Goal: Find specific page/section

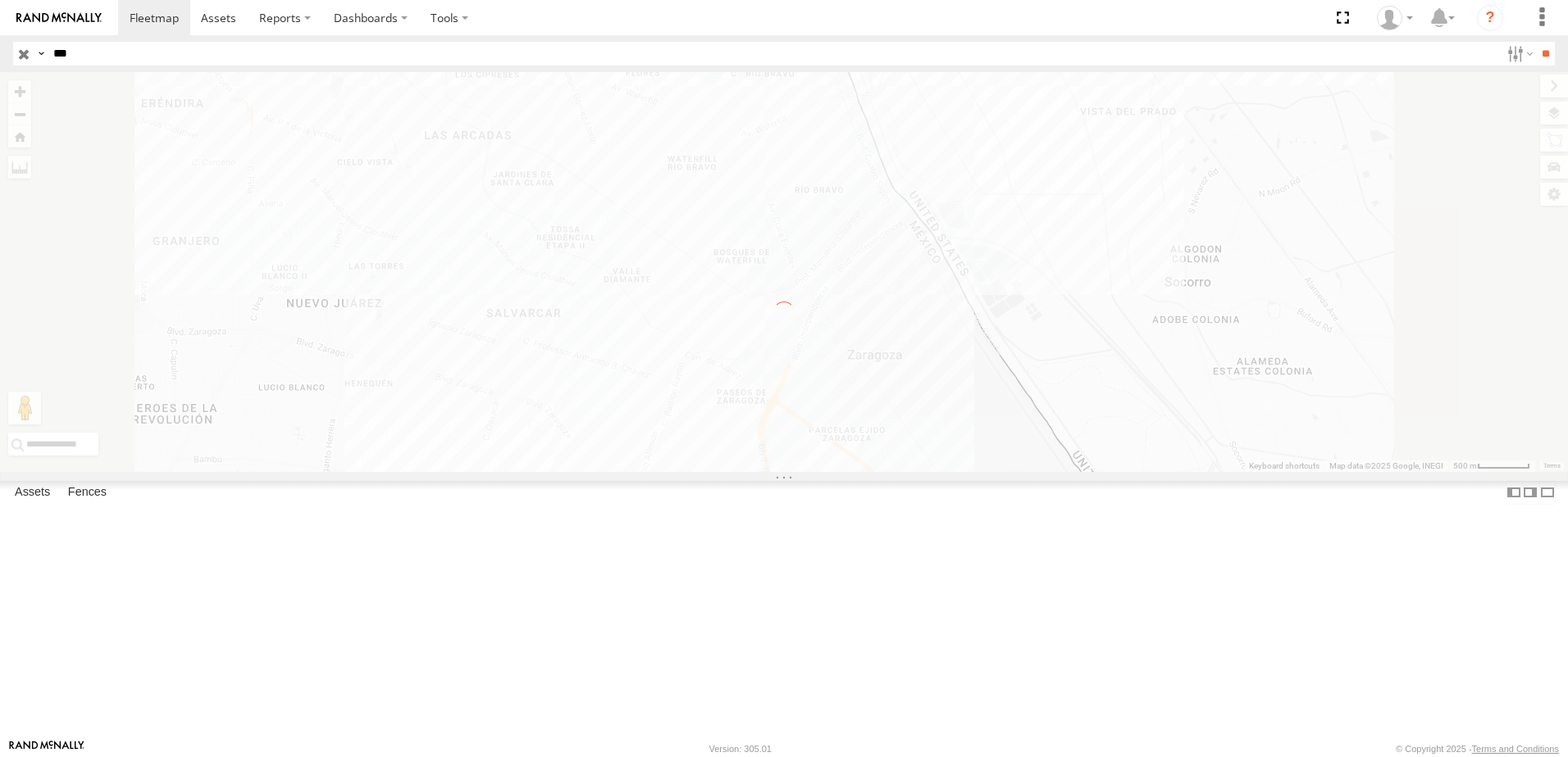
click at [0, 0] on label "×" at bounding box center [0, 0] width 0 height 0
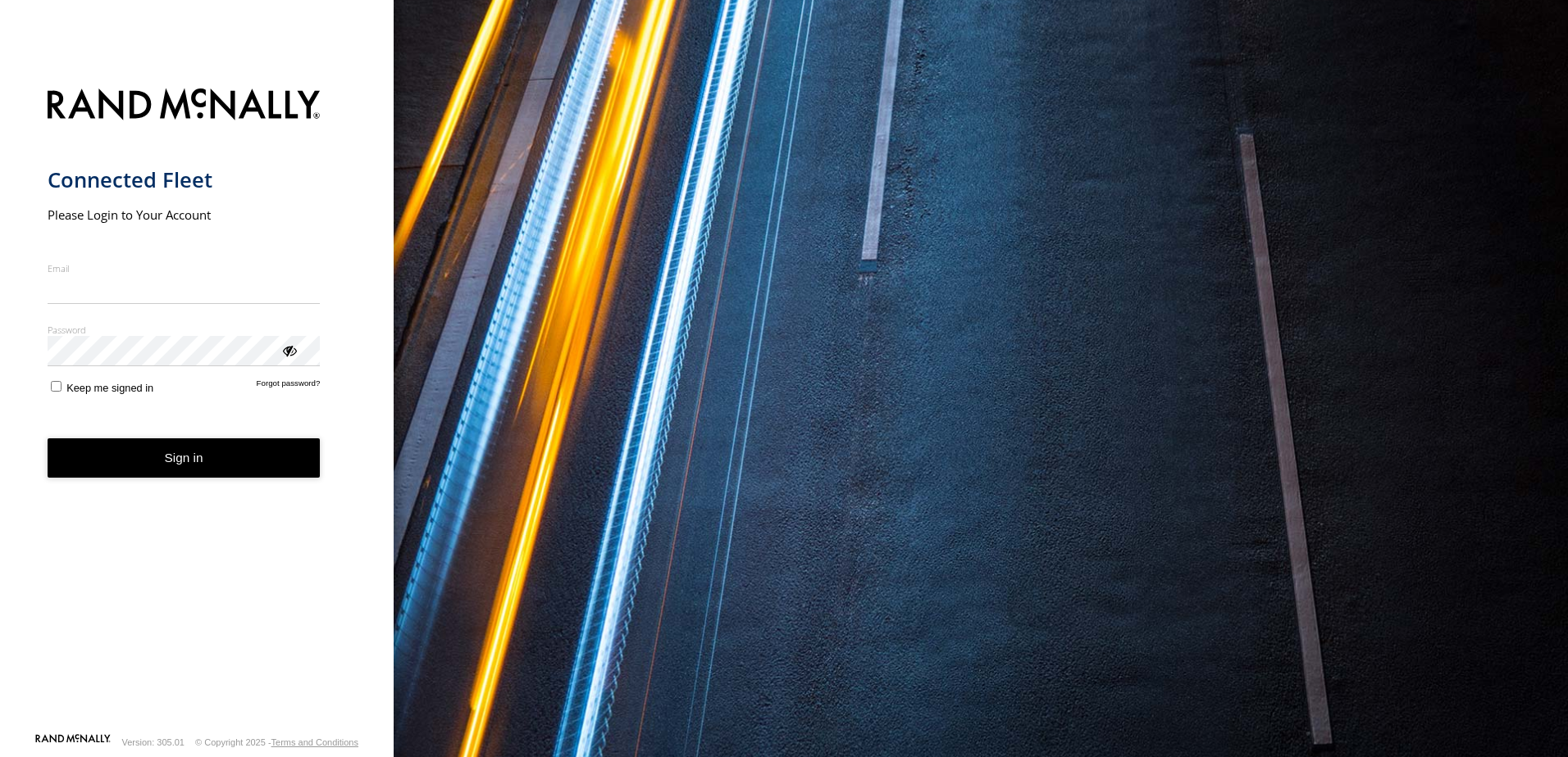
type input "**********"
click at [219, 474] on button "Sign in" at bounding box center [184, 459] width 273 height 40
click at [228, 460] on button "Sign in" at bounding box center [184, 459] width 273 height 40
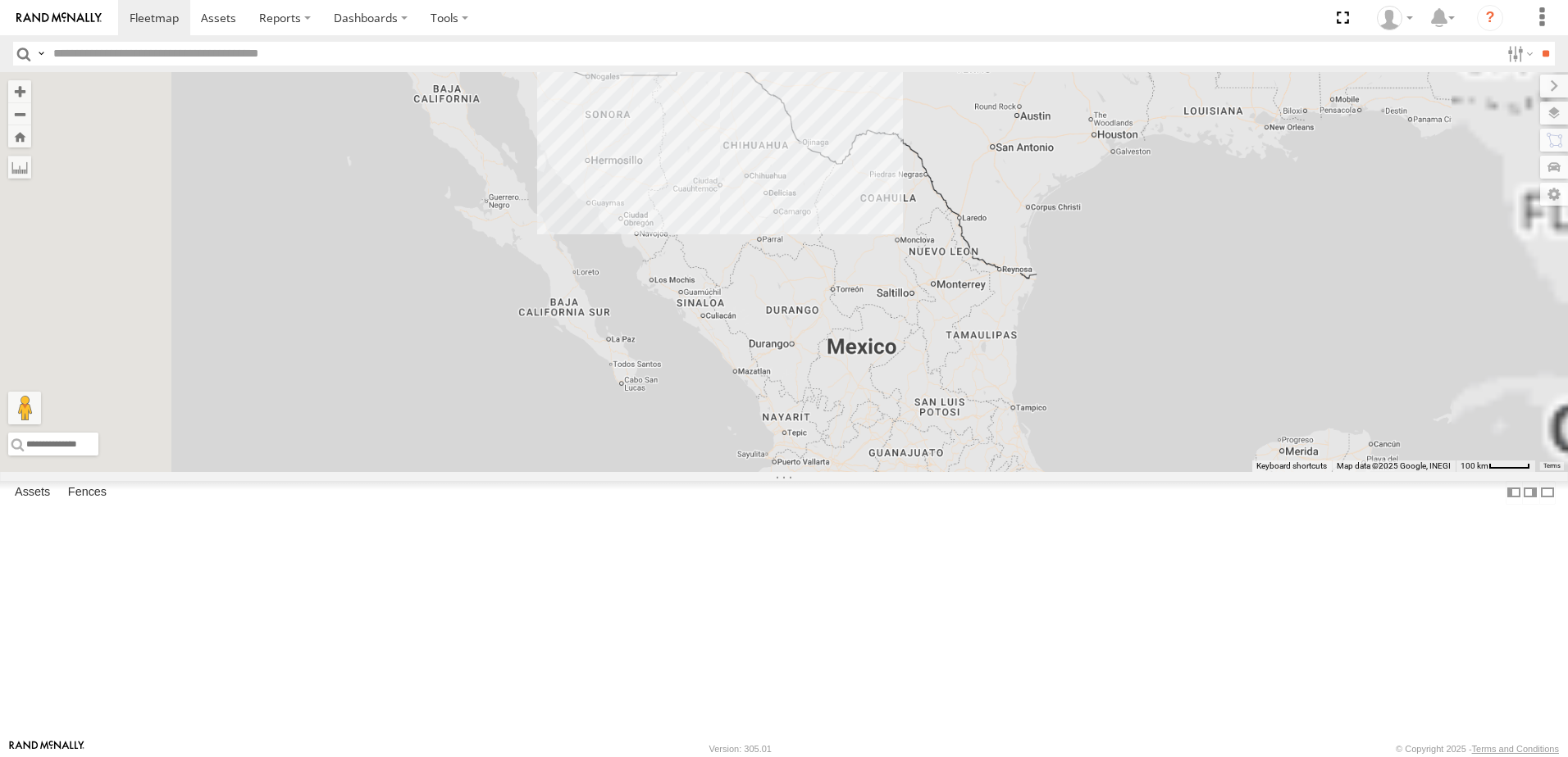
click at [39, 48] on label at bounding box center [41, 53] width 13 height 24
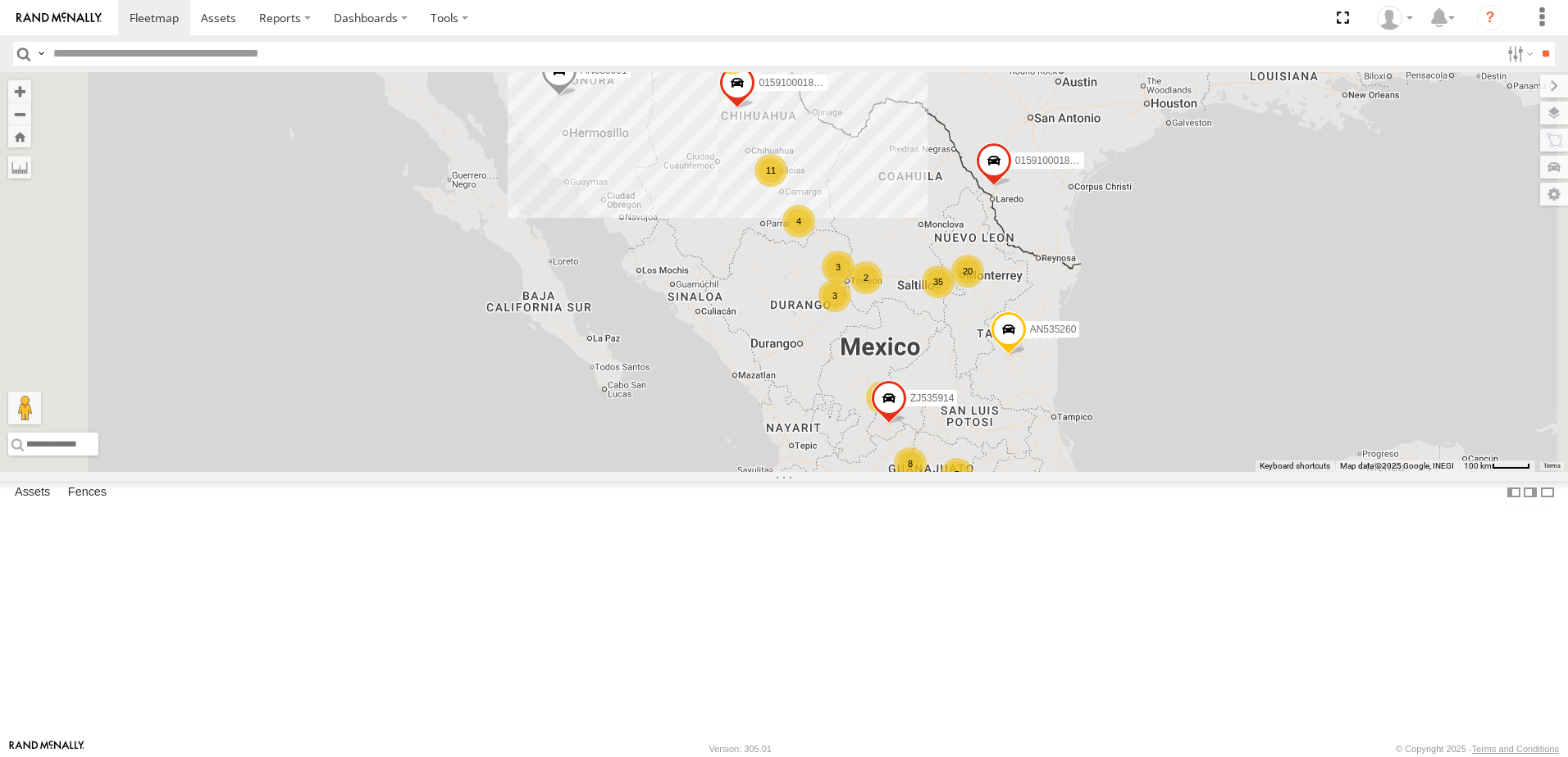
click at [0, 0] on span "Asset Label" at bounding box center [0, 0] width 0 height 0
click at [114, 60] on input "text" at bounding box center [773, 53] width 1453 height 24
click at [1536, 42] on input "**" at bounding box center [1545, 53] width 19 height 24
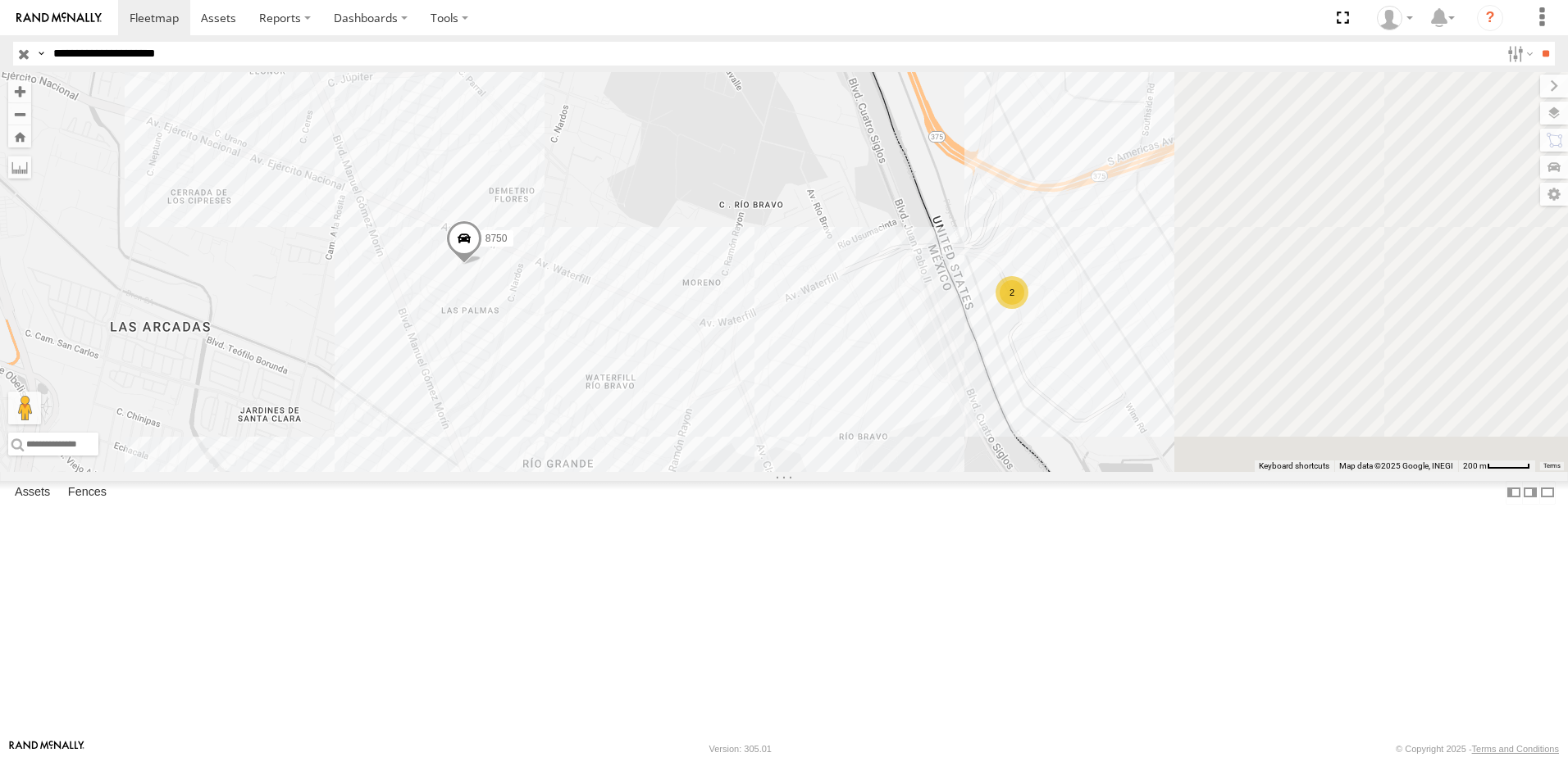
drag, startPoint x: 1191, startPoint y: 496, endPoint x: 973, endPoint y: 461, distance: 220.8
click at [975, 469] on div "7323 8750 558 2" at bounding box center [784, 272] width 1568 height 400
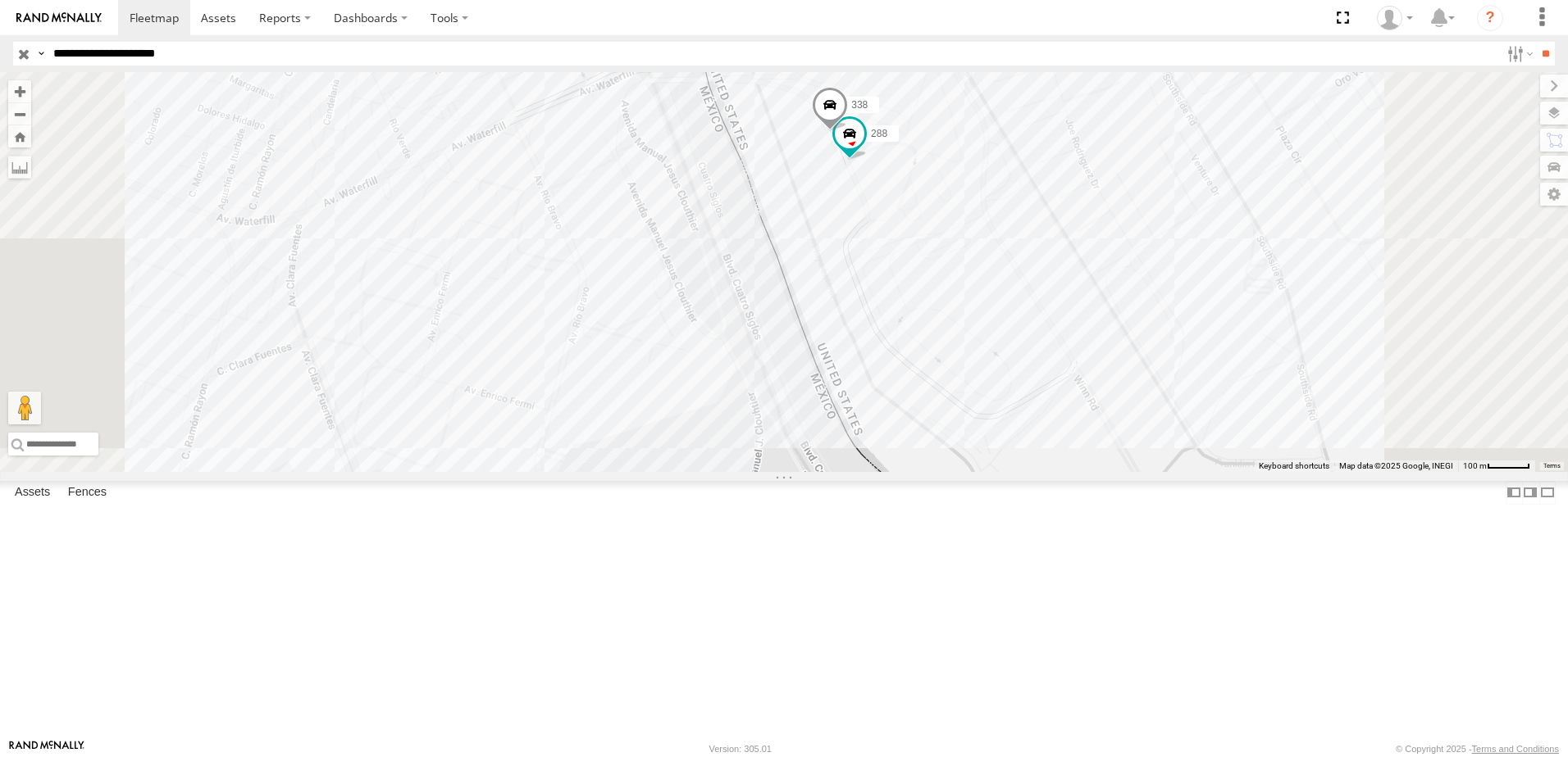
drag, startPoint x: 1144, startPoint y: 465, endPoint x: 1244, endPoint y: 487, distance: 102.4
click at [1244, 472] on div "7323 8750 558 288 338" at bounding box center [784, 272] width 1568 height 400
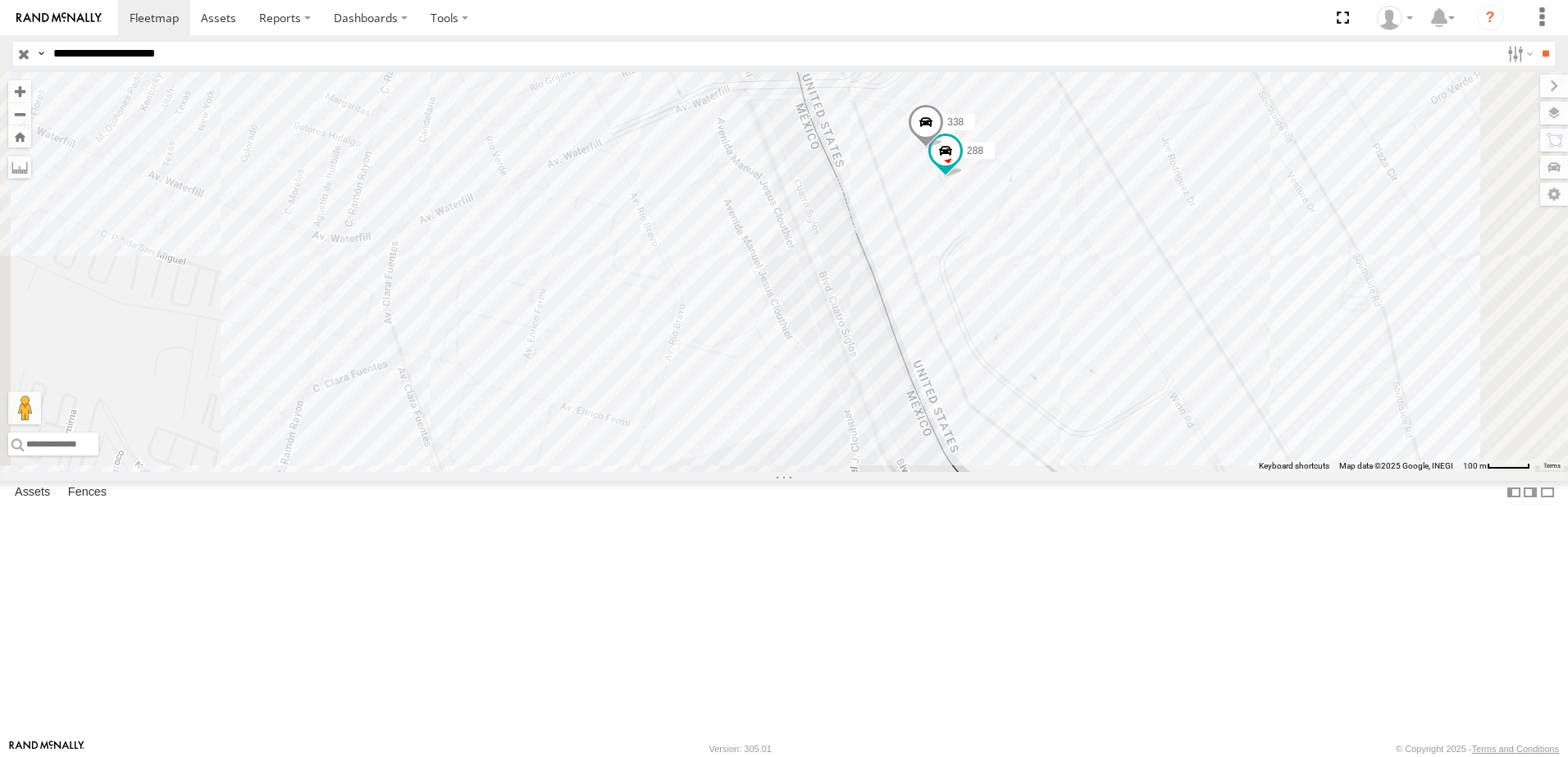
drag, startPoint x: 981, startPoint y: 482, endPoint x: 1007, endPoint y: 384, distance: 101.4
click at [1002, 409] on div "7323 8750 558 288 338" at bounding box center [784, 272] width 1568 height 400
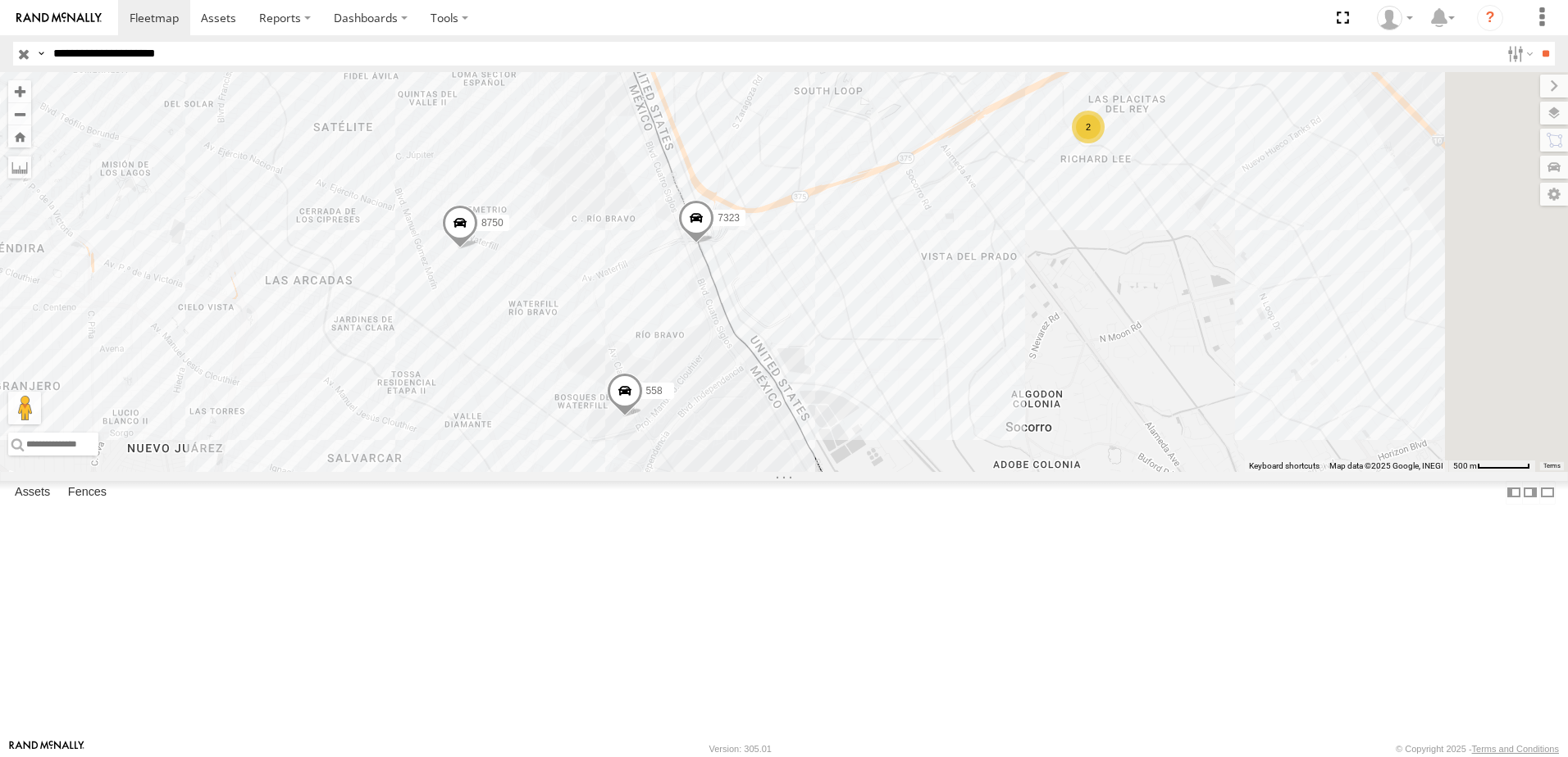
click at [1042, 386] on div "7323 8750 558 2" at bounding box center [784, 272] width 1568 height 400
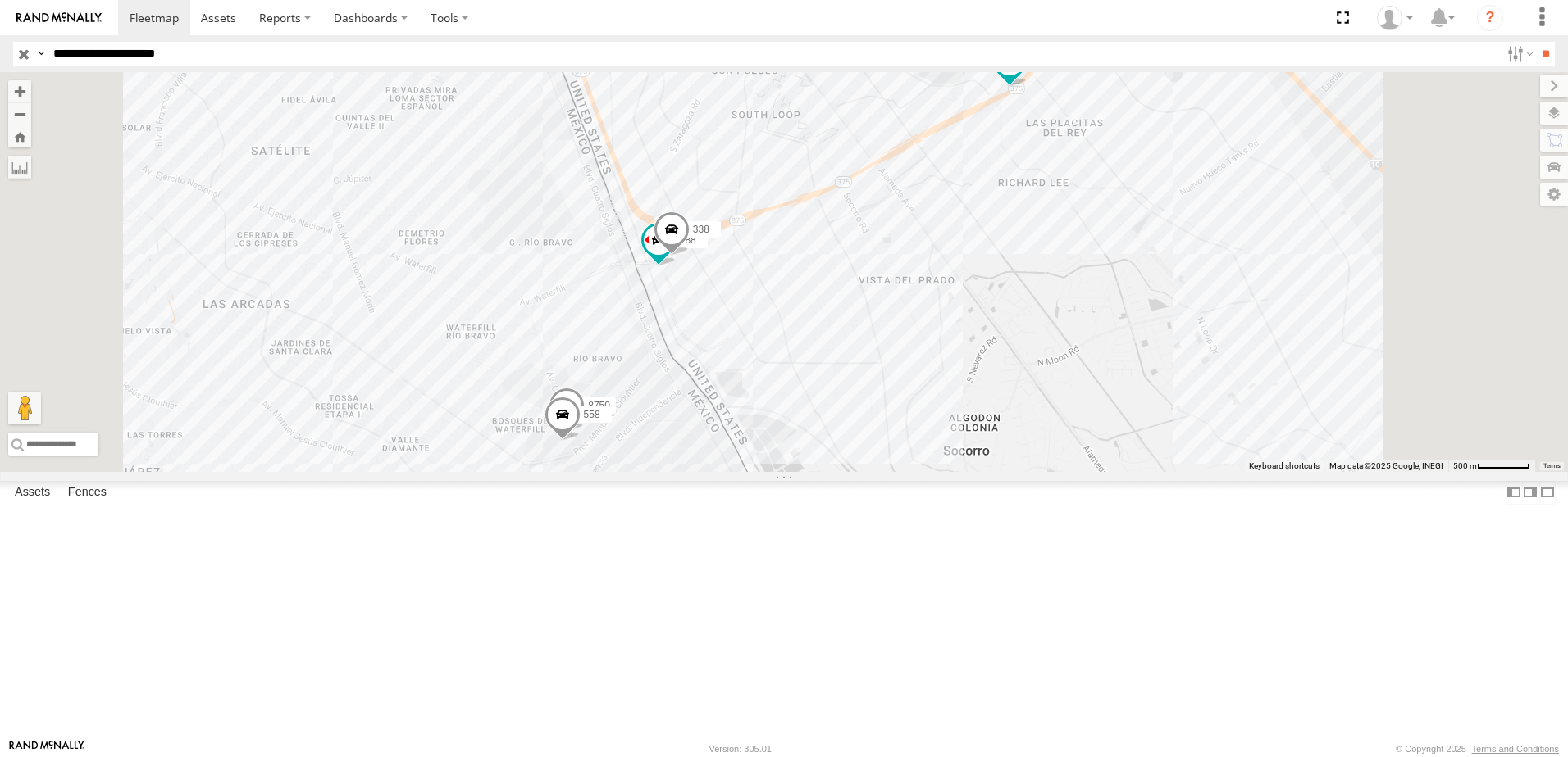
drag, startPoint x: 847, startPoint y: 646, endPoint x: 908, endPoint y: 491, distance: 166.6
click at [908, 472] on div "7323 8750 558 288 338" at bounding box center [784, 272] width 1568 height 400
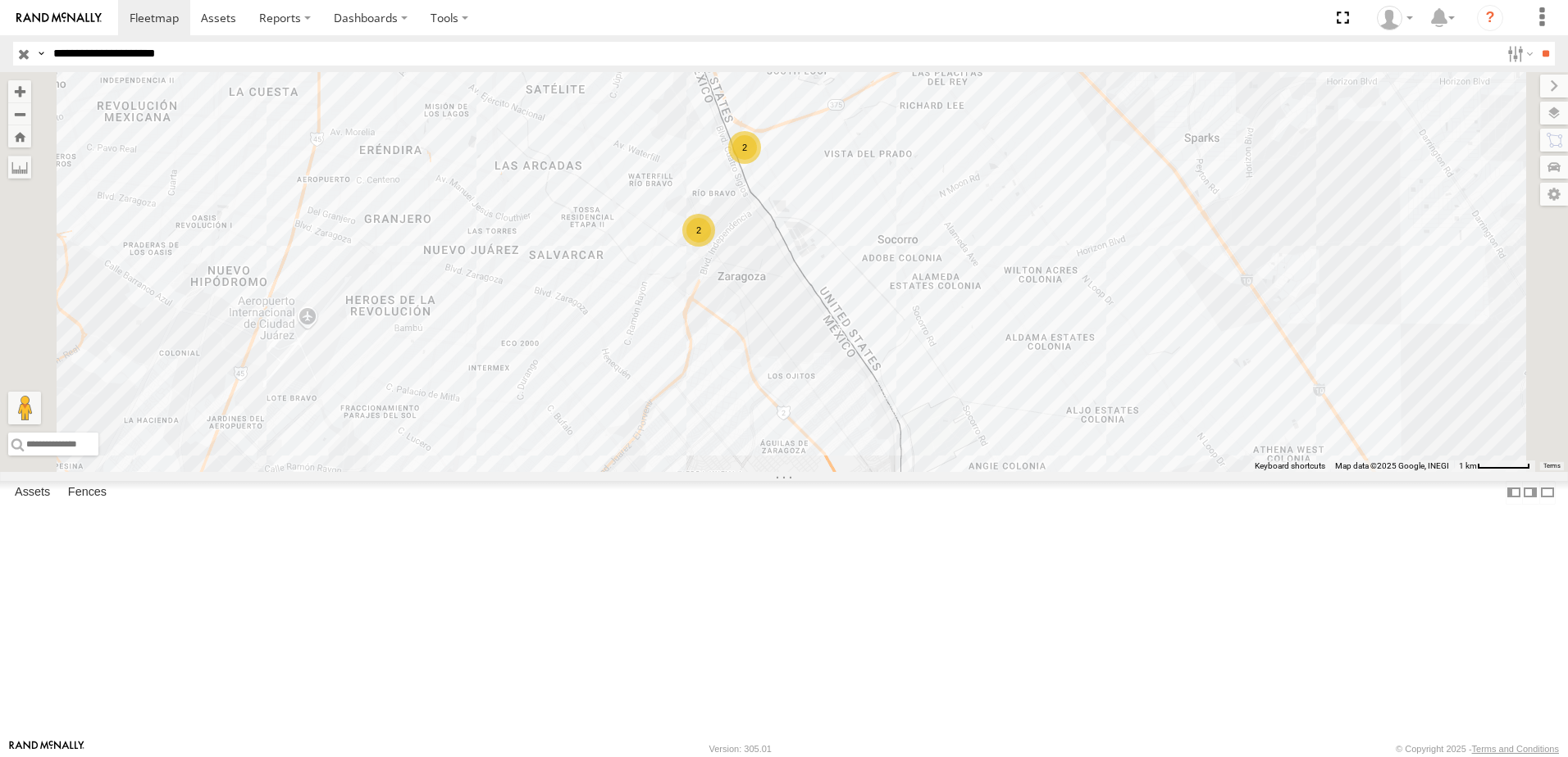
drag, startPoint x: 866, startPoint y: 664, endPoint x: 917, endPoint y: 451, distance: 219.0
click at [909, 468] on div "7323 2 2" at bounding box center [784, 272] width 1568 height 400
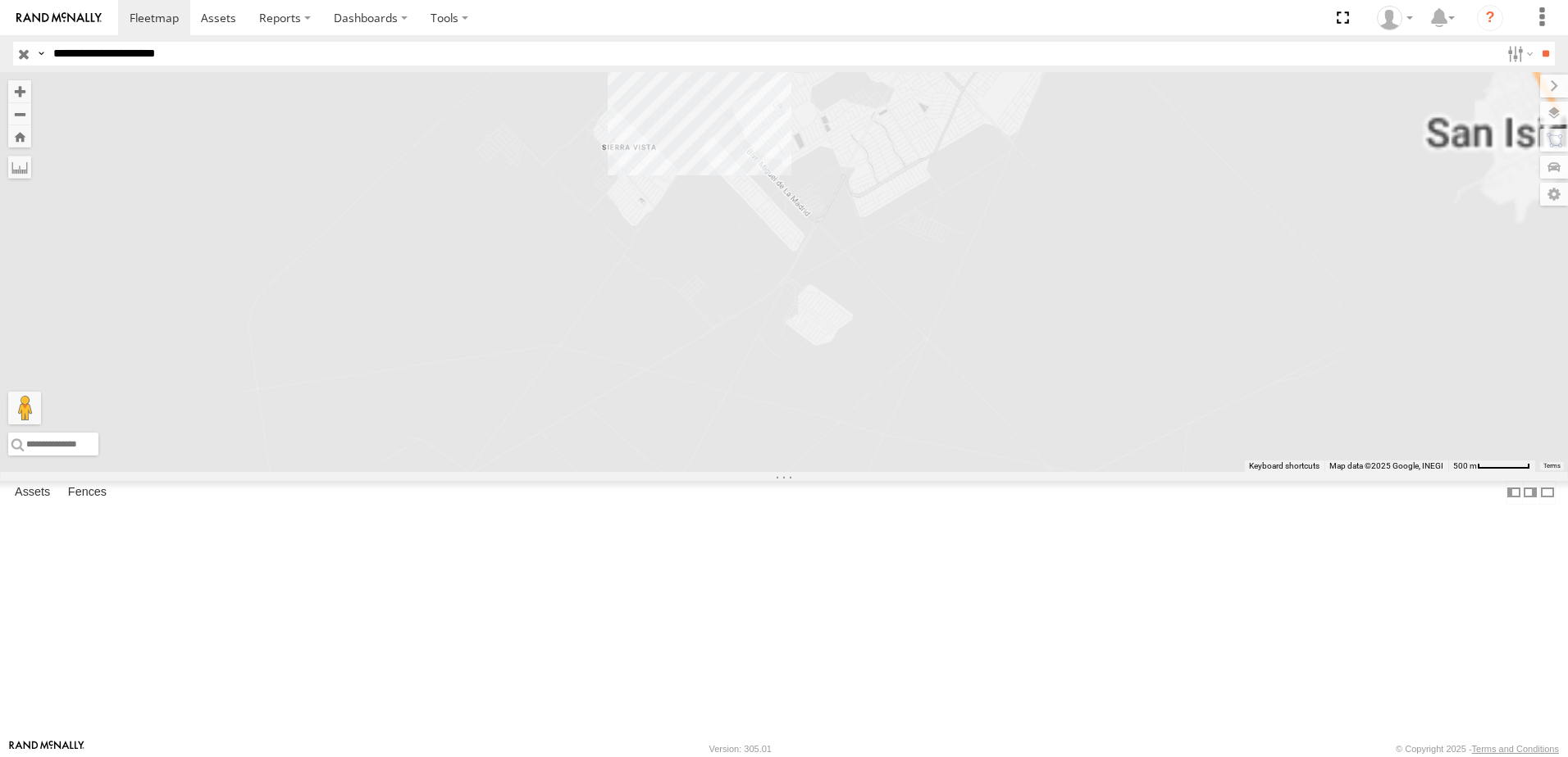
drag, startPoint x: 1081, startPoint y: 438, endPoint x: 1011, endPoint y: 592, distance: 169.2
click at [999, 472] on div "7323" at bounding box center [784, 272] width 1568 height 400
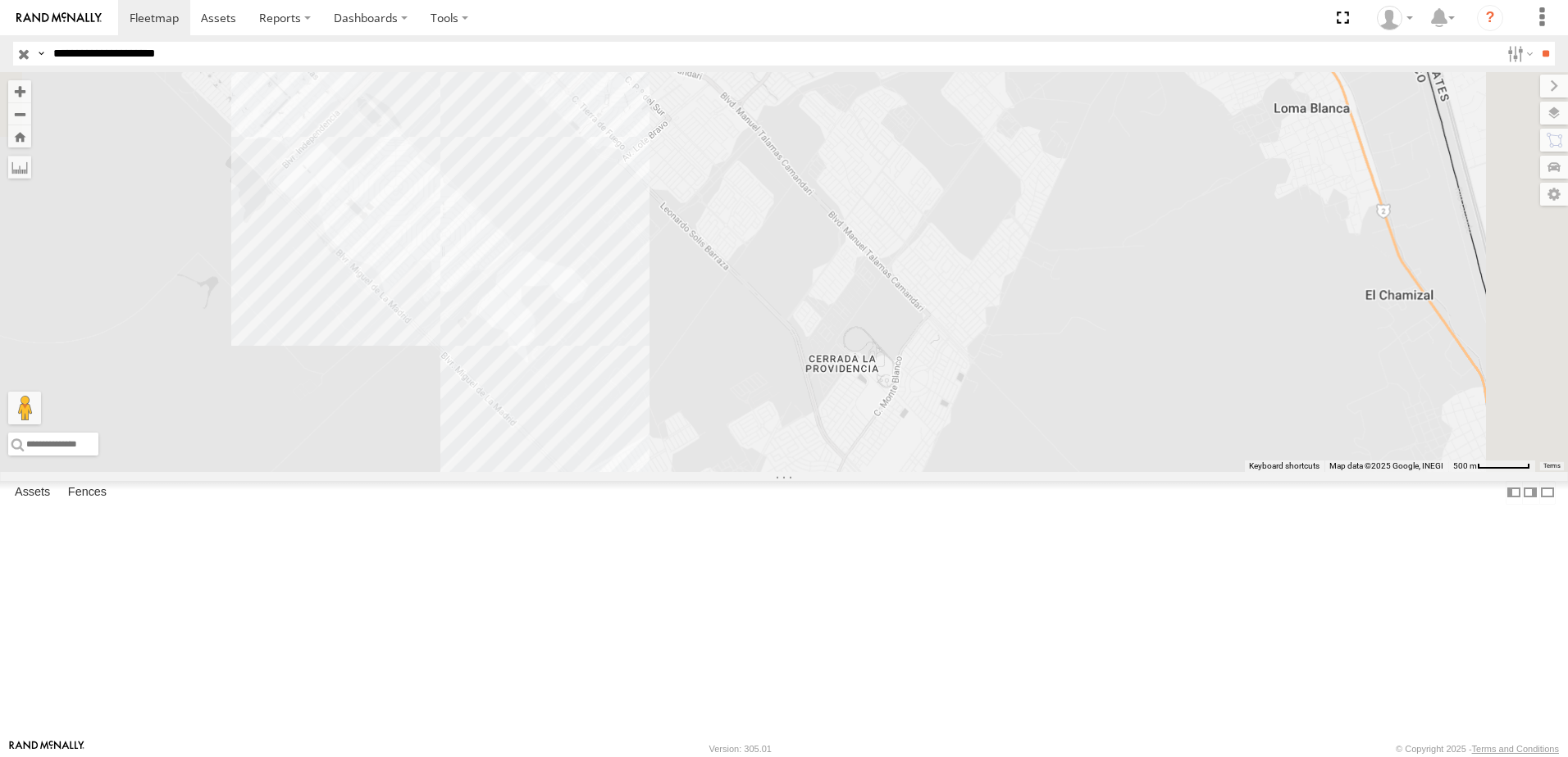
drag, startPoint x: 1043, startPoint y: 450, endPoint x: 1011, endPoint y: 652, distance: 204.5
click at [1011, 472] on div "7323" at bounding box center [784, 272] width 1568 height 400
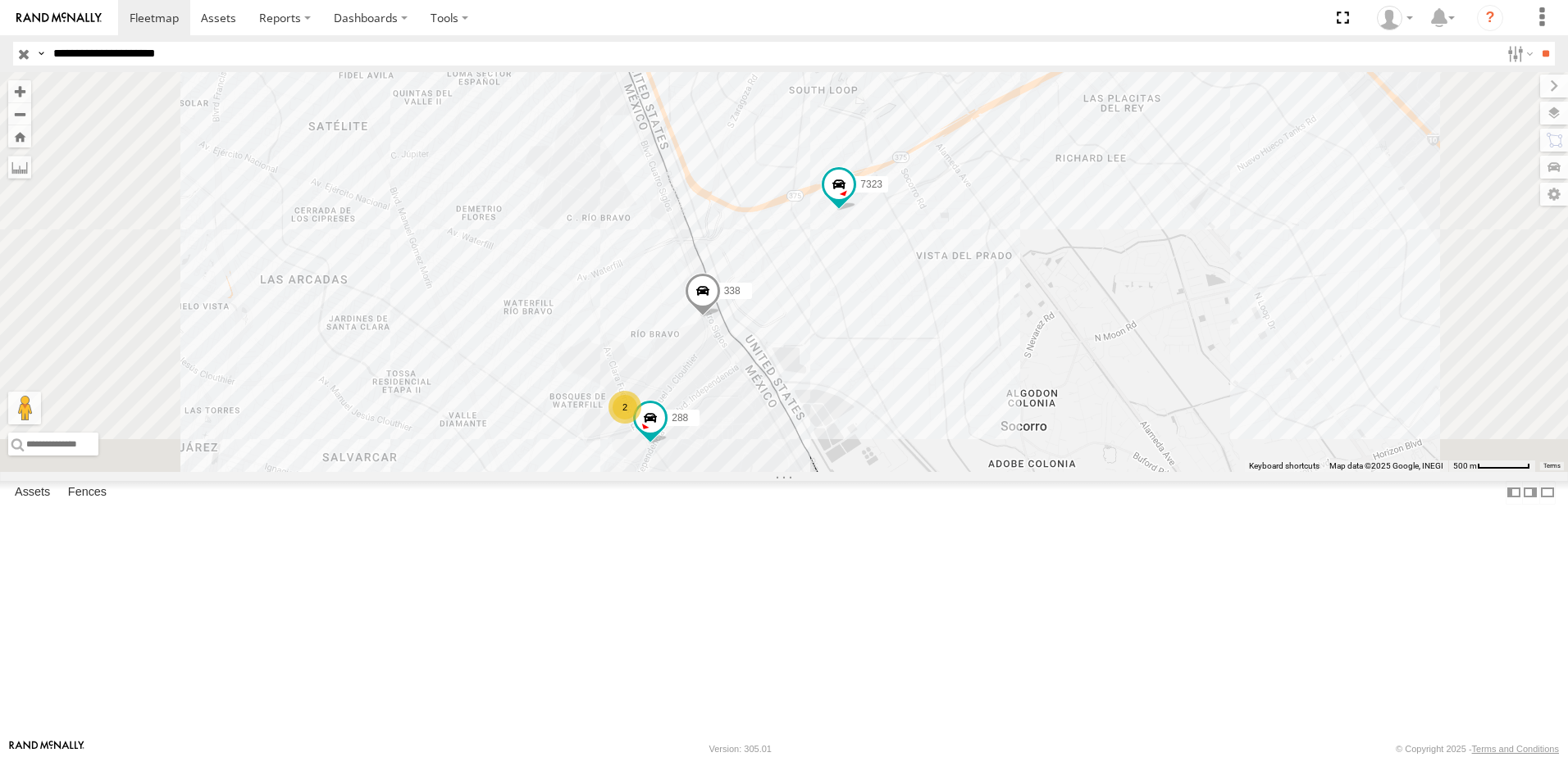
drag, startPoint x: 912, startPoint y: 550, endPoint x: 912, endPoint y: 538, distance: 12.0
click at [912, 472] on div "7323 2 288 338" at bounding box center [784, 272] width 1568 height 400
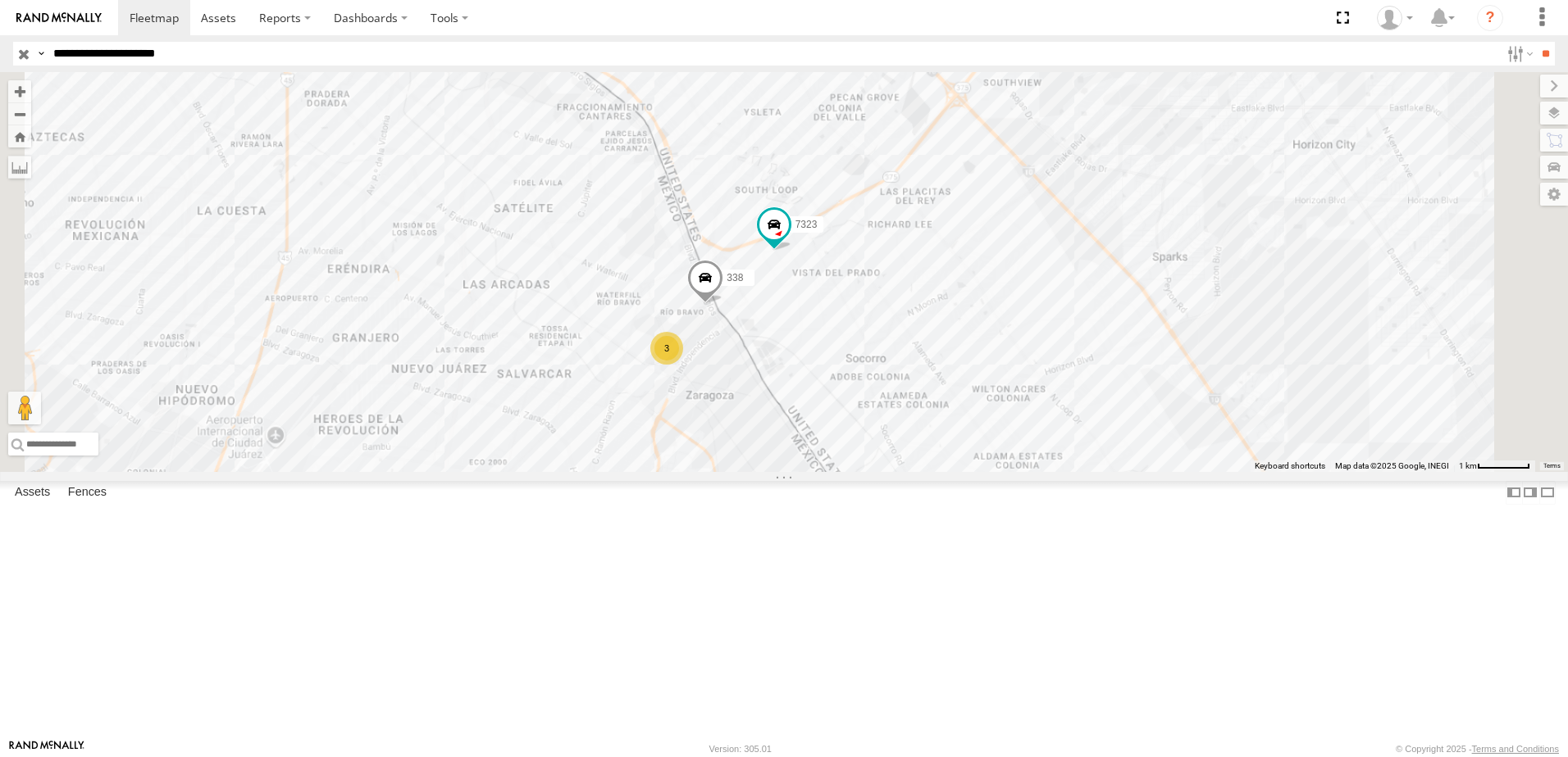
drag, startPoint x: 951, startPoint y: 583, endPoint x: 933, endPoint y: 472, distance: 112.4
click at [951, 472] on div "7323 338 3" at bounding box center [784, 272] width 1568 height 400
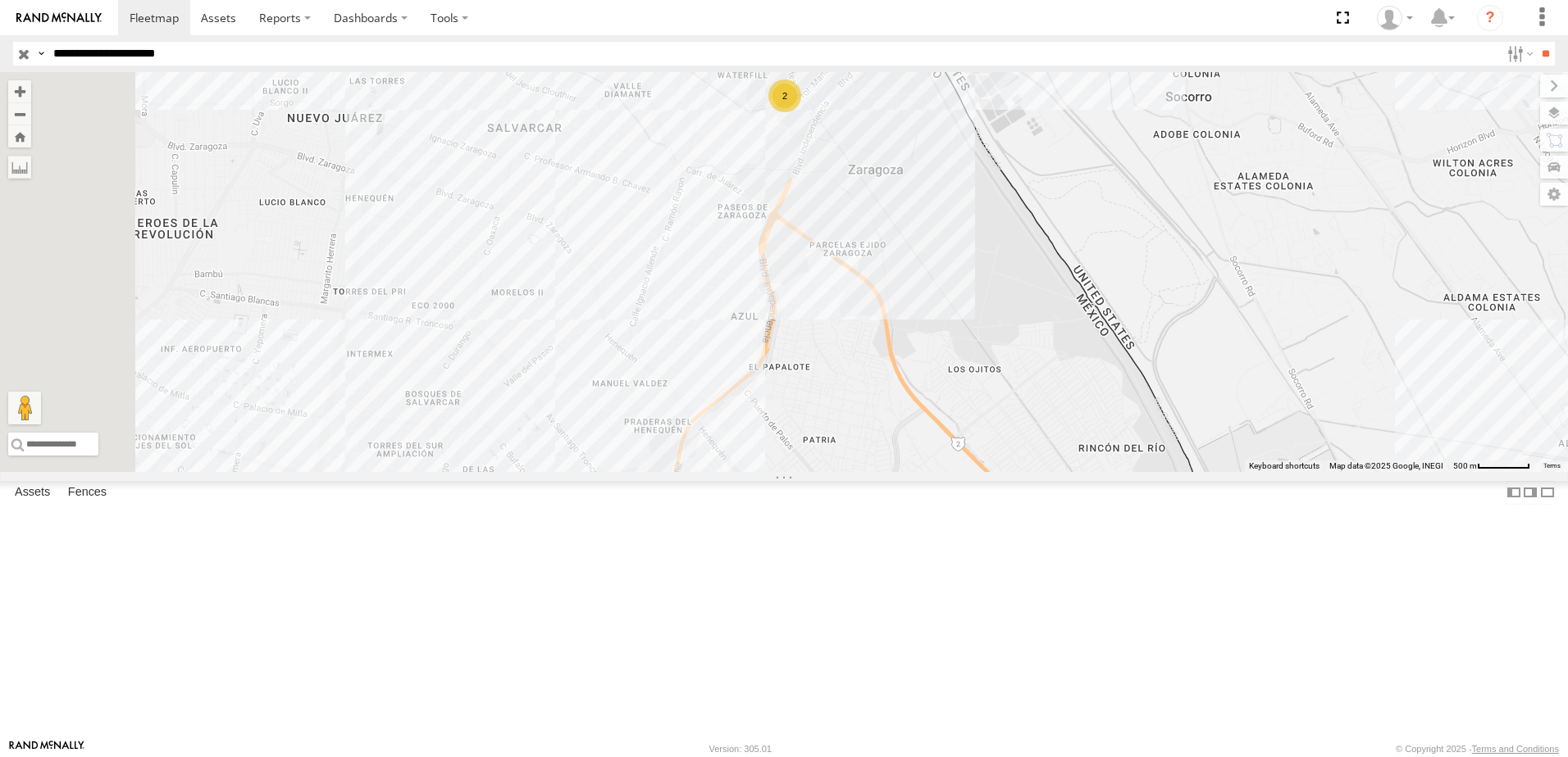
drag, startPoint x: 1065, startPoint y: 527, endPoint x: 1061, endPoint y: 492, distance: 35.2
click at [1066, 472] on div "7323 2 2" at bounding box center [784, 272] width 1568 height 400
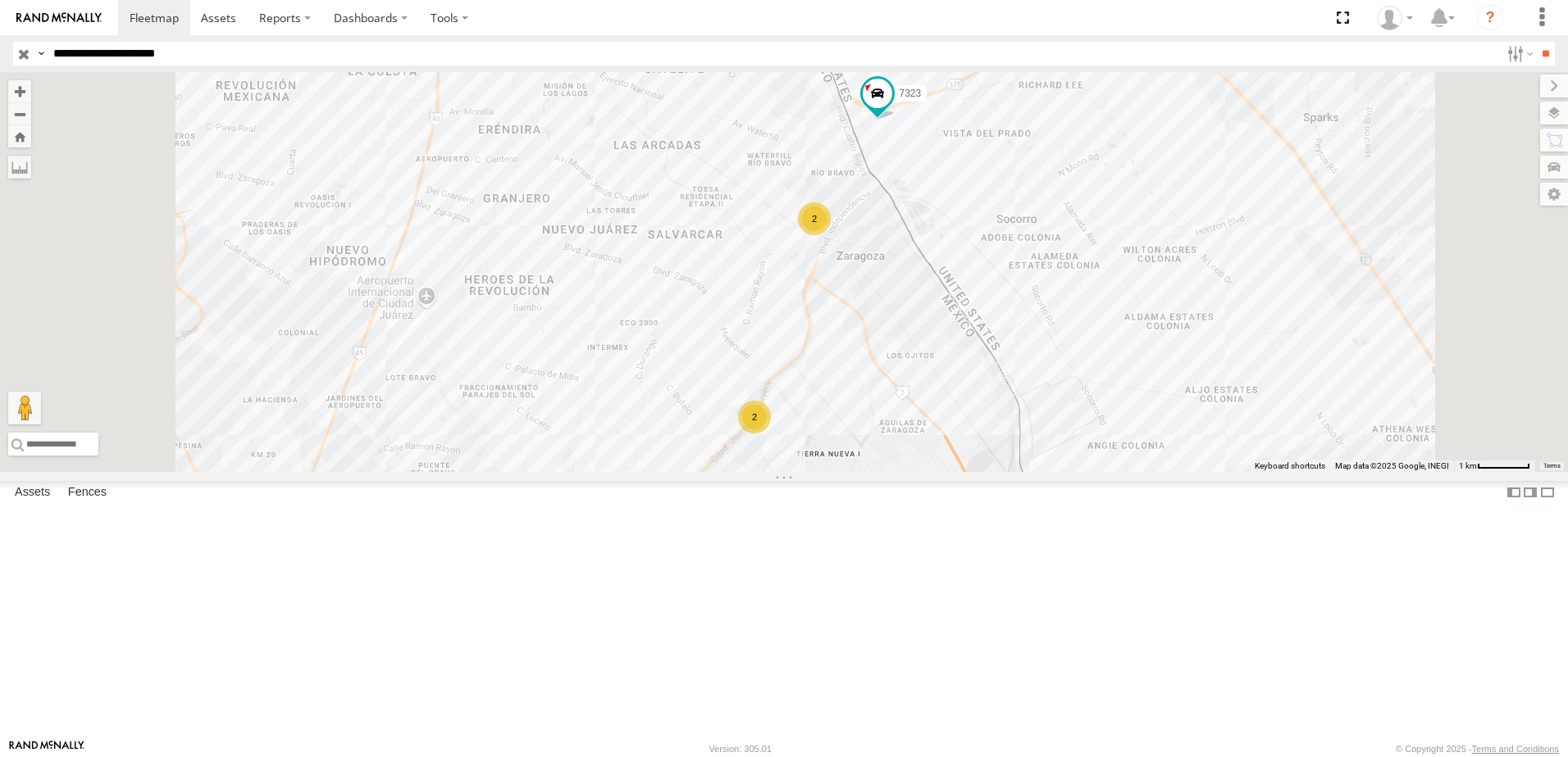
drag, startPoint x: 1150, startPoint y: 459, endPoint x: 1131, endPoint y: 527, distance: 70.6
click at [1134, 472] on div "7323 2 2" at bounding box center [784, 272] width 1568 height 400
drag, startPoint x: 1054, startPoint y: 515, endPoint x: 1076, endPoint y: 446, distance: 72.4
click at [1072, 453] on div "7323 2 2" at bounding box center [784, 272] width 1568 height 400
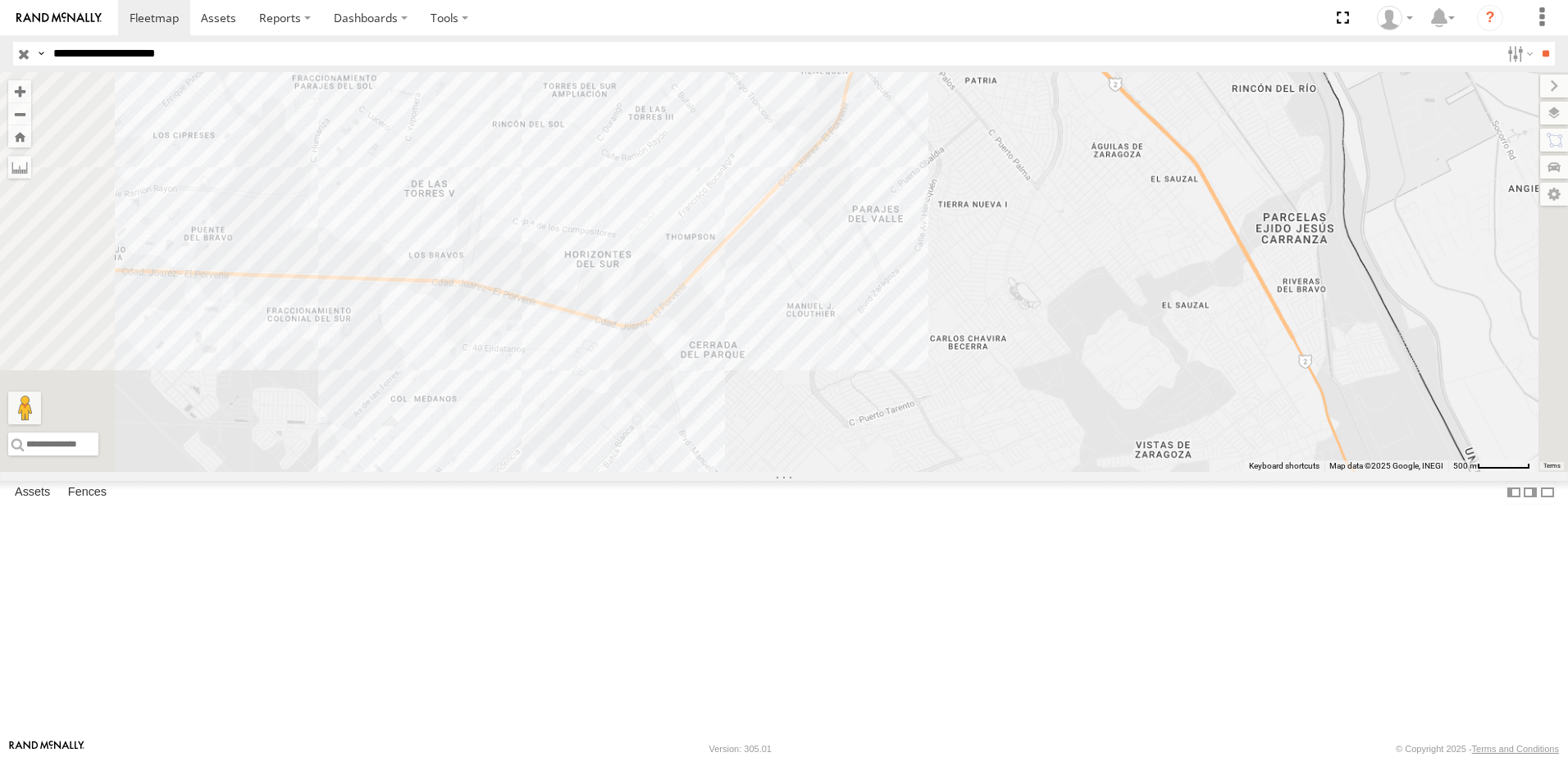
drag, startPoint x: 1117, startPoint y: 256, endPoint x: 1117, endPoint y: 304, distance: 48.0
click at [1117, 304] on div "7323" at bounding box center [784, 272] width 1568 height 400
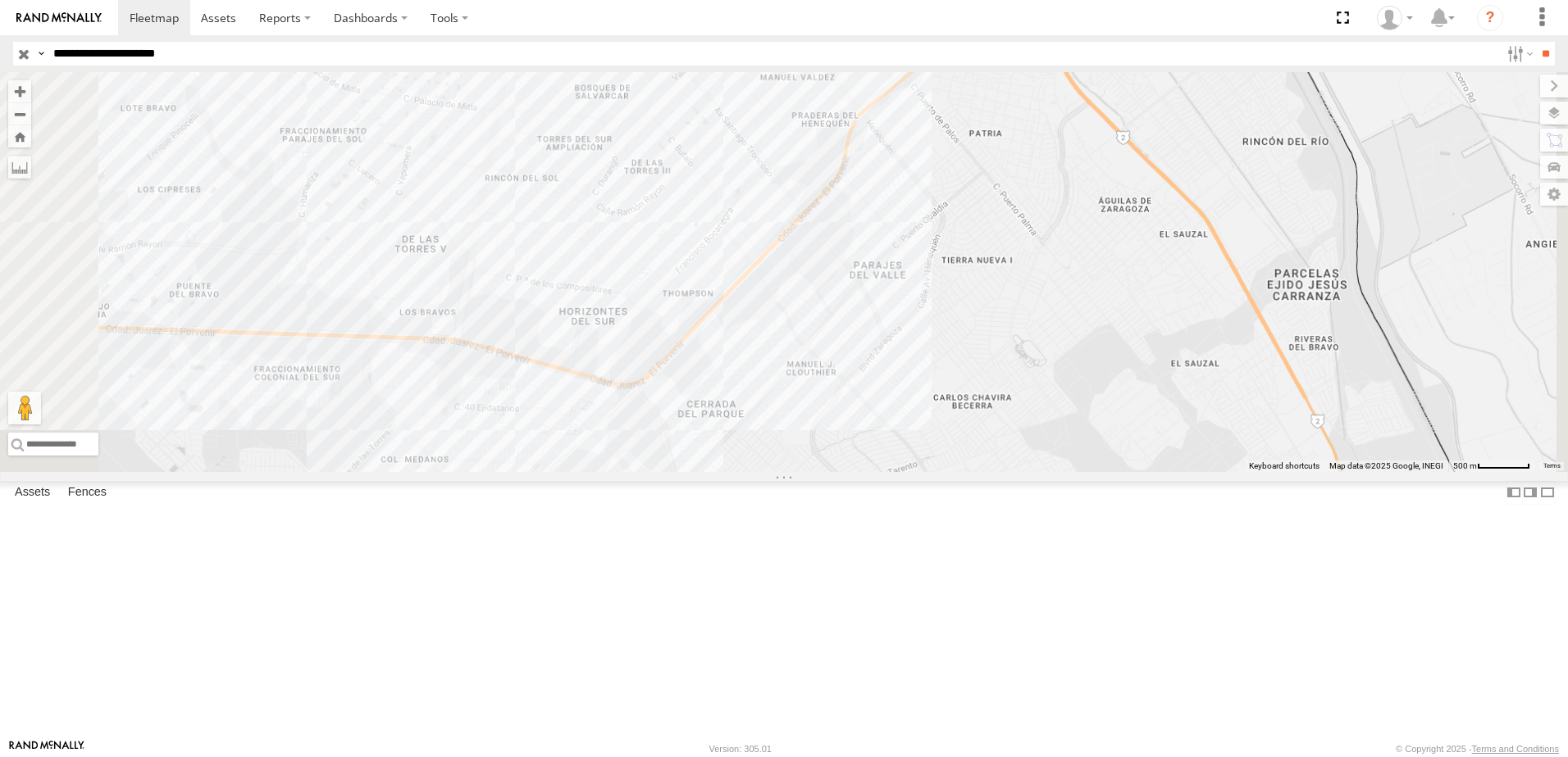
drag, startPoint x: 1119, startPoint y: 207, endPoint x: 1112, endPoint y: 330, distance: 123.2
click at [1112, 330] on div "7323" at bounding box center [784, 272] width 1568 height 400
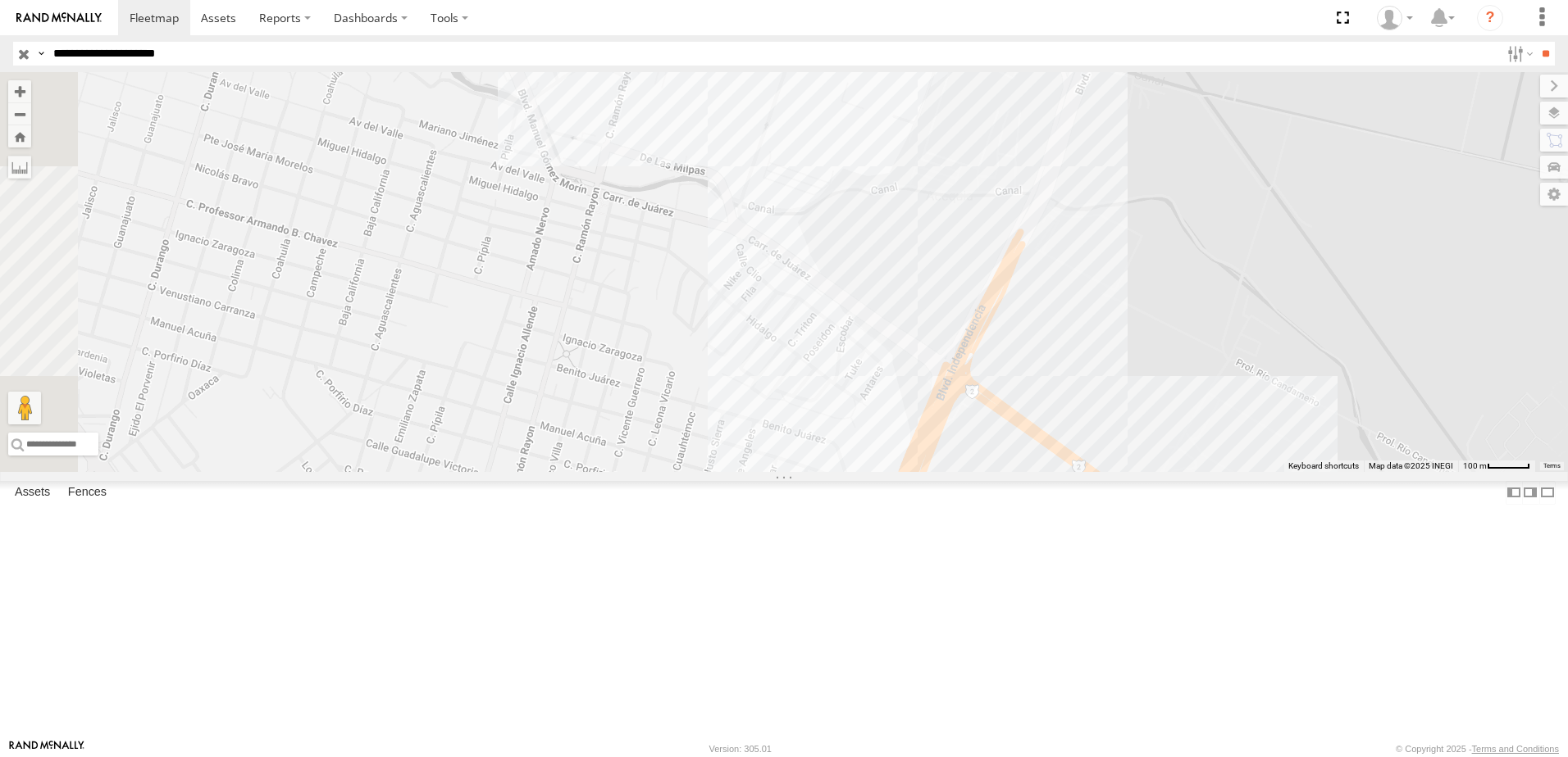
drag, startPoint x: 1194, startPoint y: 142, endPoint x: 1186, endPoint y: 249, distance: 107.3
click at [1186, 249] on div "7323" at bounding box center [784, 272] width 1568 height 400
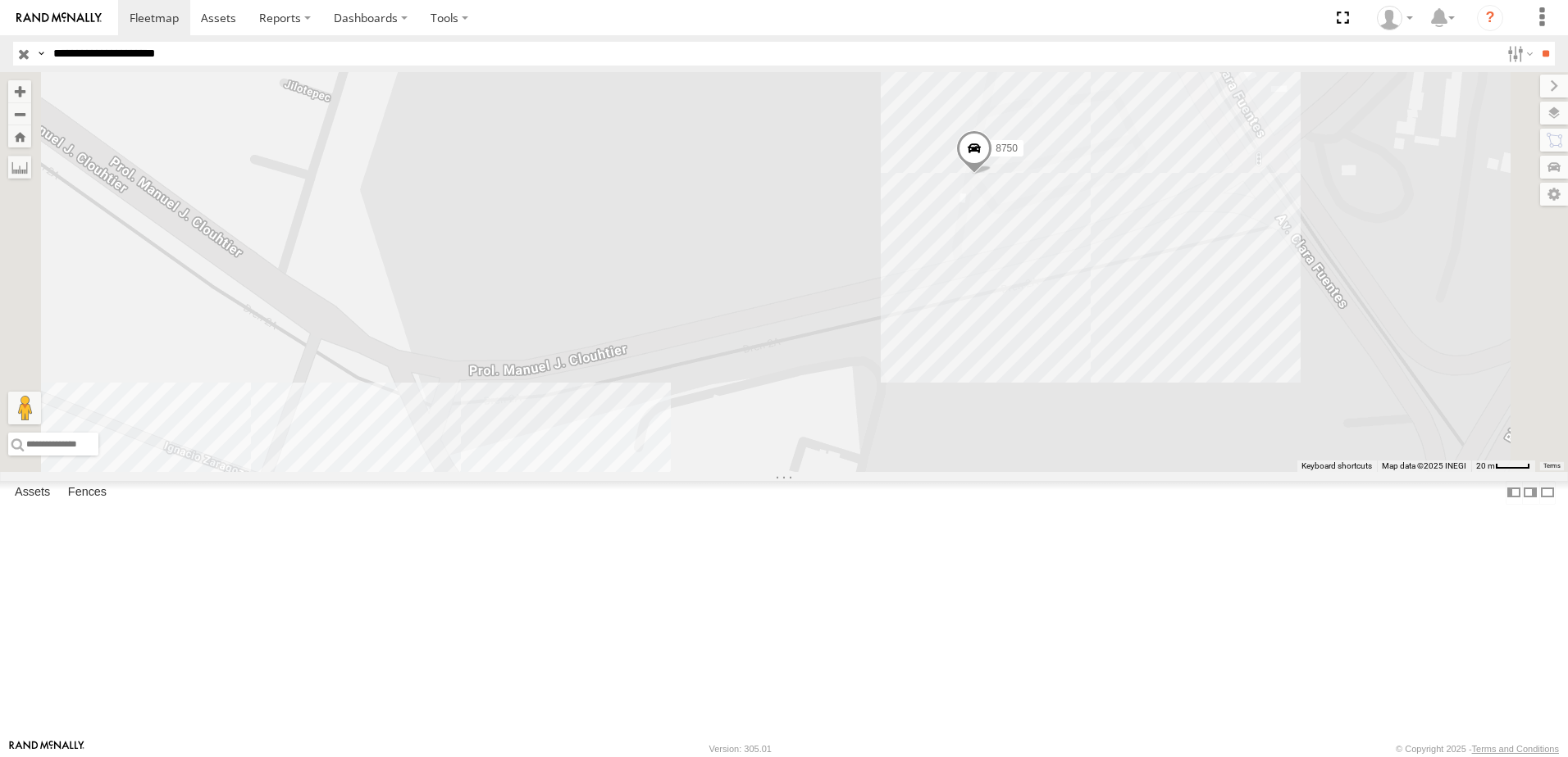
click at [211, 52] on input "**********" at bounding box center [773, 53] width 1453 height 24
type input "**********"
click at [1536, 42] on input "**" at bounding box center [1545, 53] width 19 height 24
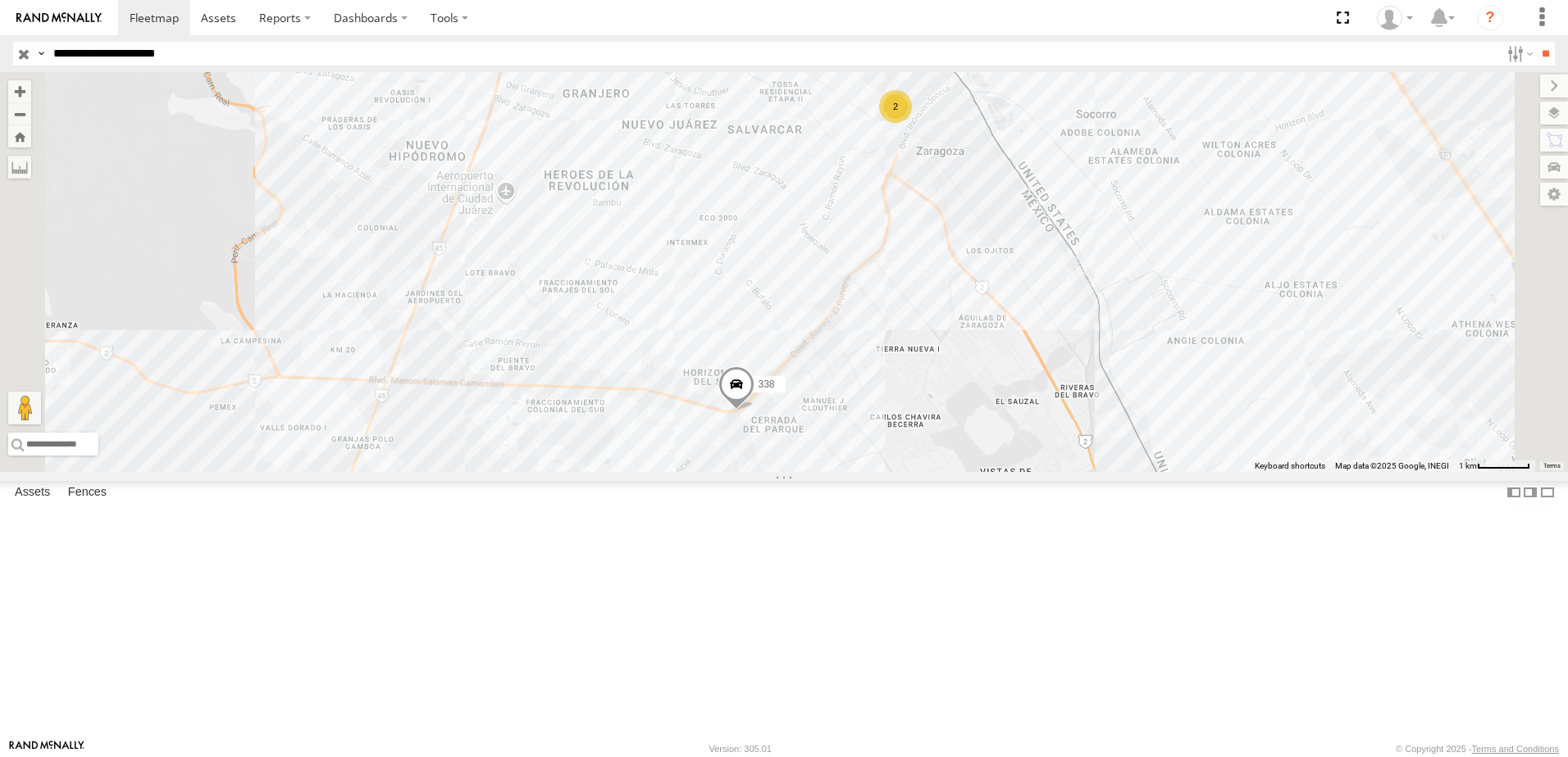
click at [957, 315] on div "7323 2 288 338" at bounding box center [784, 272] width 1568 height 400
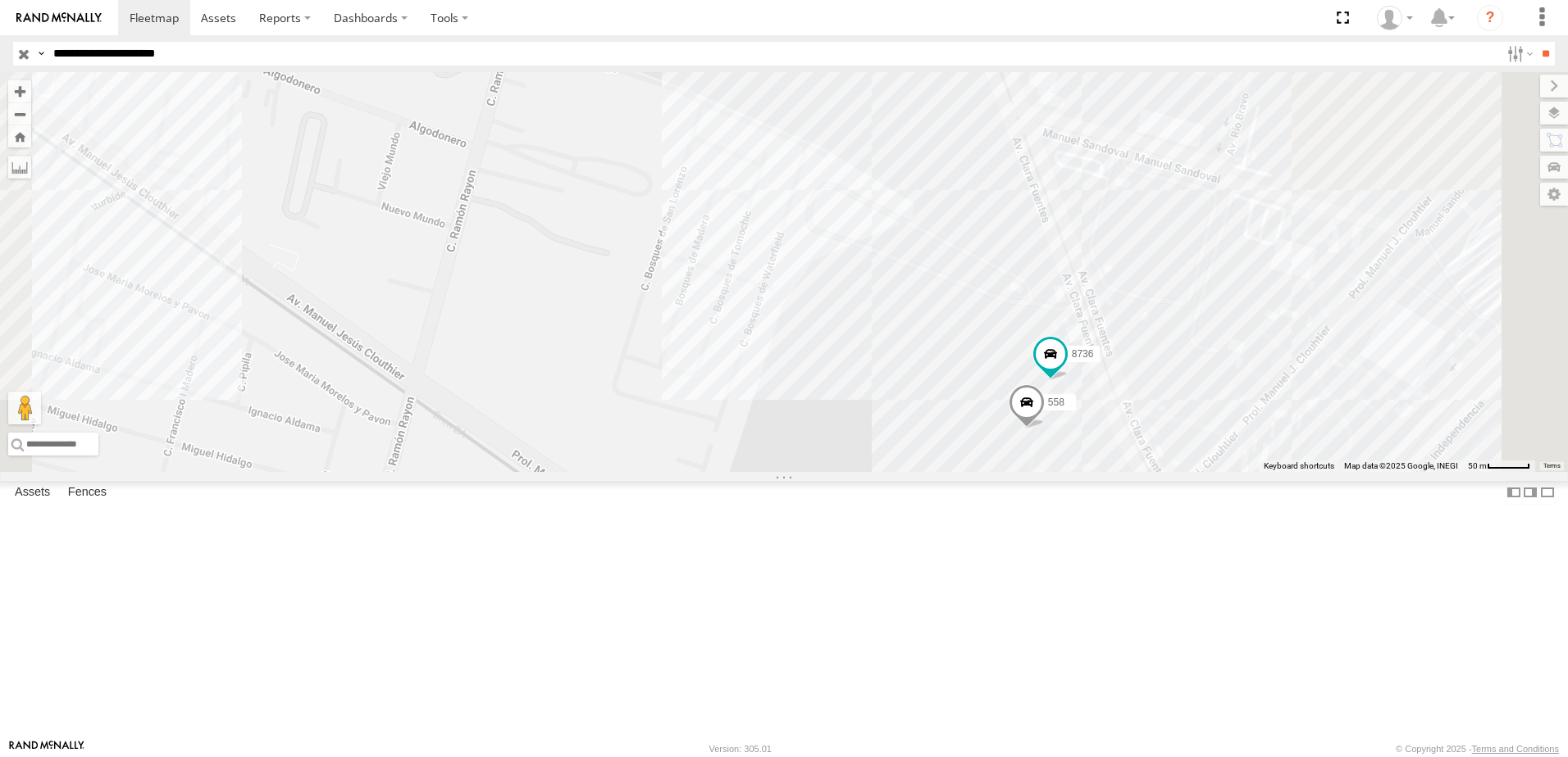
drag, startPoint x: 1331, startPoint y: 494, endPoint x: 1126, endPoint y: 429, distance: 215.1
click at [1224, 465] on div "7323 288 338 8736 558" at bounding box center [784, 272] width 1568 height 400
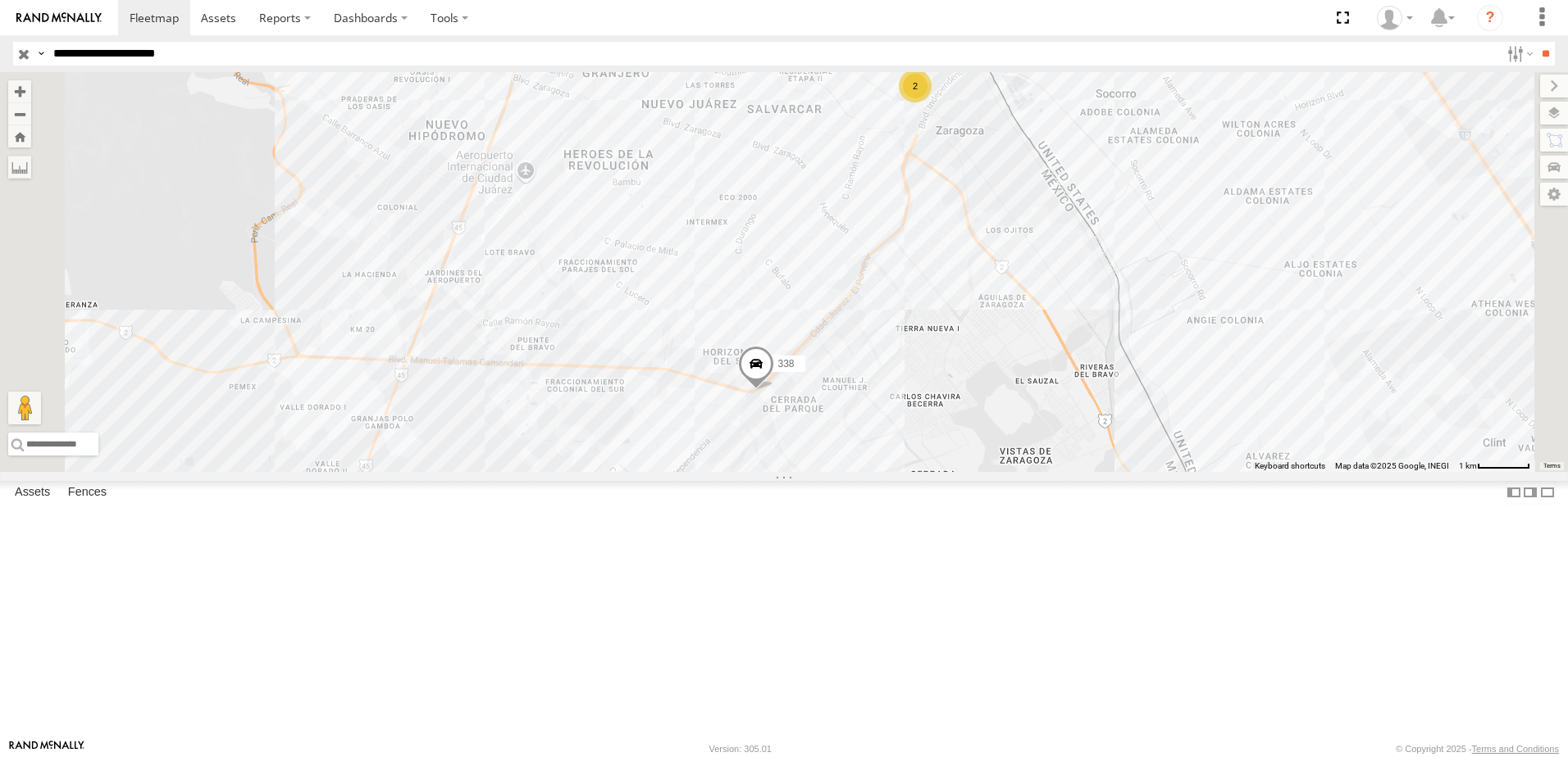
drag, startPoint x: 899, startPoint y: 591, endPoint x: 859, endPoint y: 550, distance: 57.3
click at [859, 472] on div "7323 2 288 338" at bounding box center [784, 272] width 1568 height 400
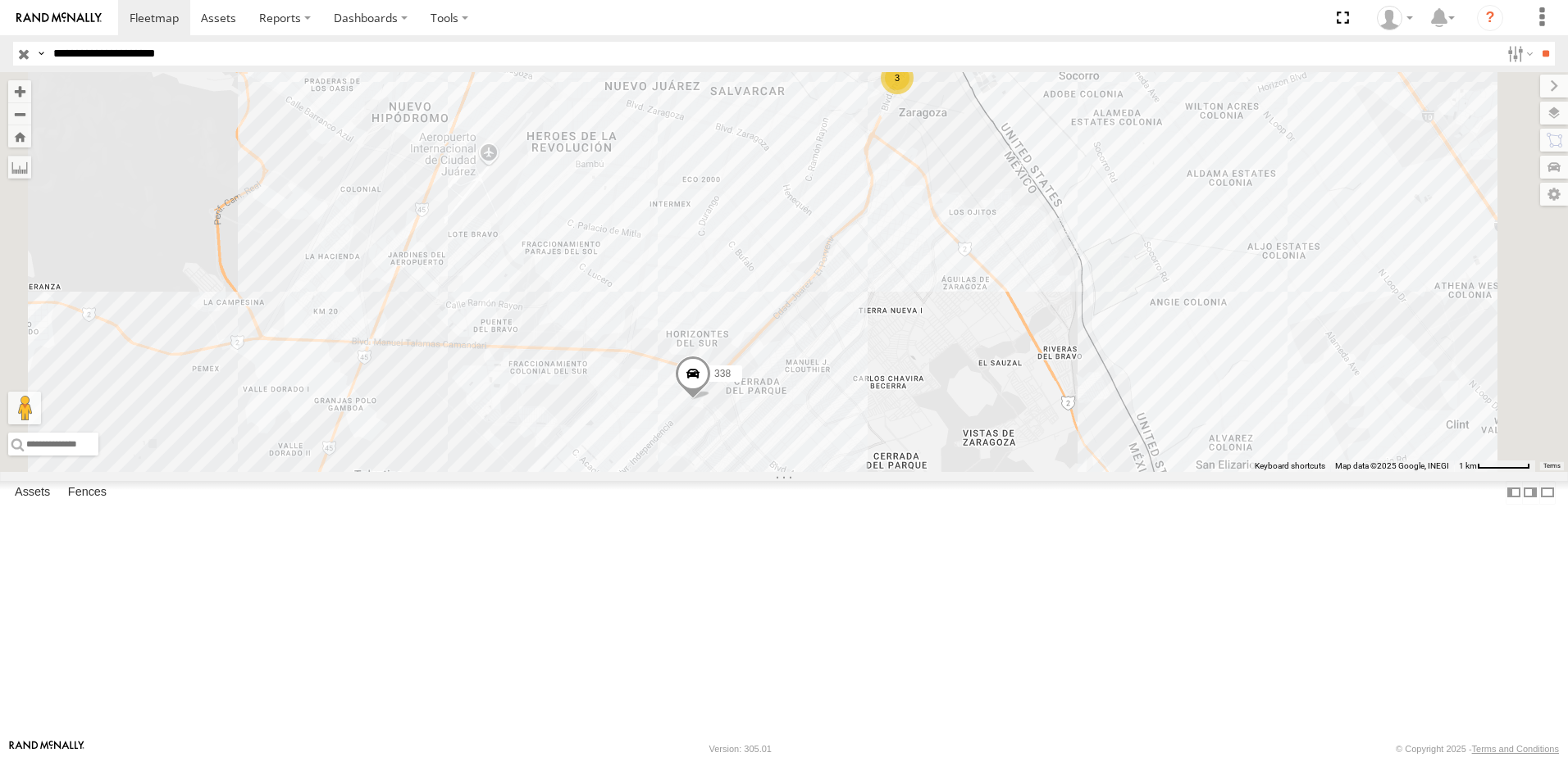
drag, startPoint x: 1058, startPoint y: 288, endPoint x: 1032, endPoint y: 347, distance: 64.5
click at [1041, 350] on div "3 288 338" at bounding box center [784, 272] width 1568 height 400
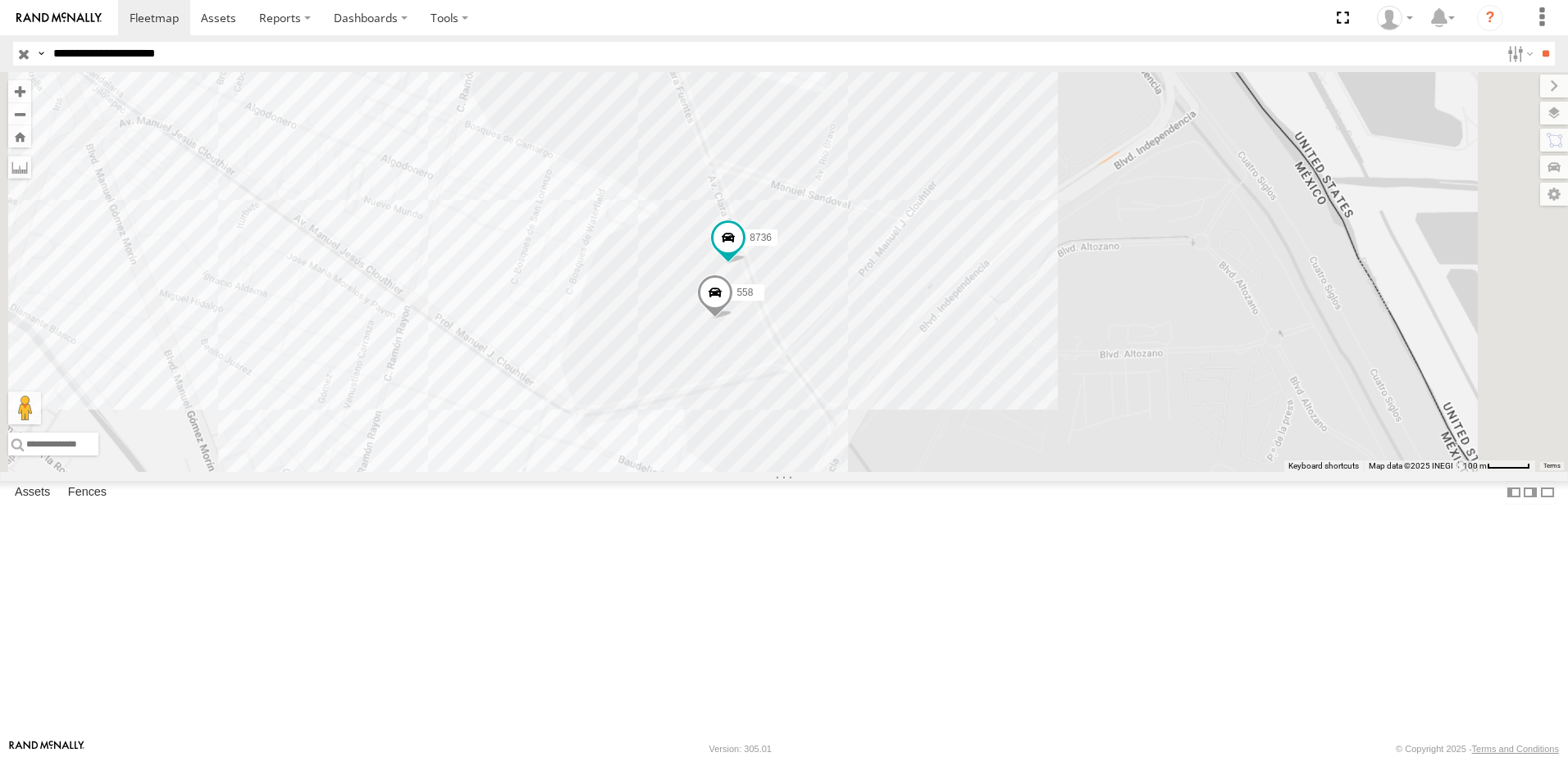
drag, startPoint x: 950, startPoint y: 513, endPoint x: 934, endPoint y: 386, distance: 128.0
click at [935, 390] on div "288 338 7323 8736 558" at bounding box center [784, 272] width 1568 height 400
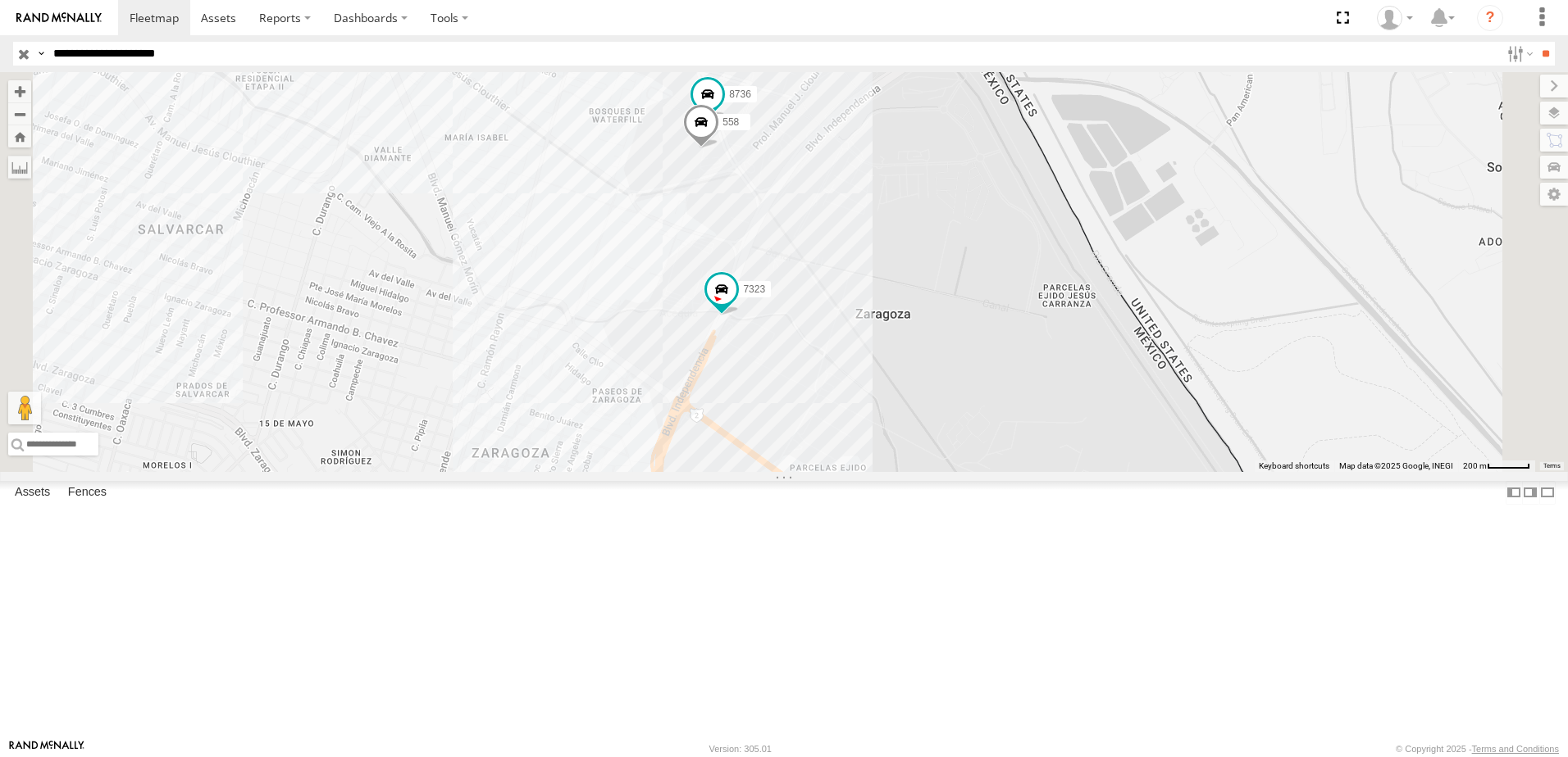
drag, startPoint x: 1027, startPoint y: 492, endPoint x: 1036, endPoint y: 454, distance: 39.1
click at [1033, 464] on div "288 338 7323 8736 558" at bounding box center [784, 272] width 1568 height 400
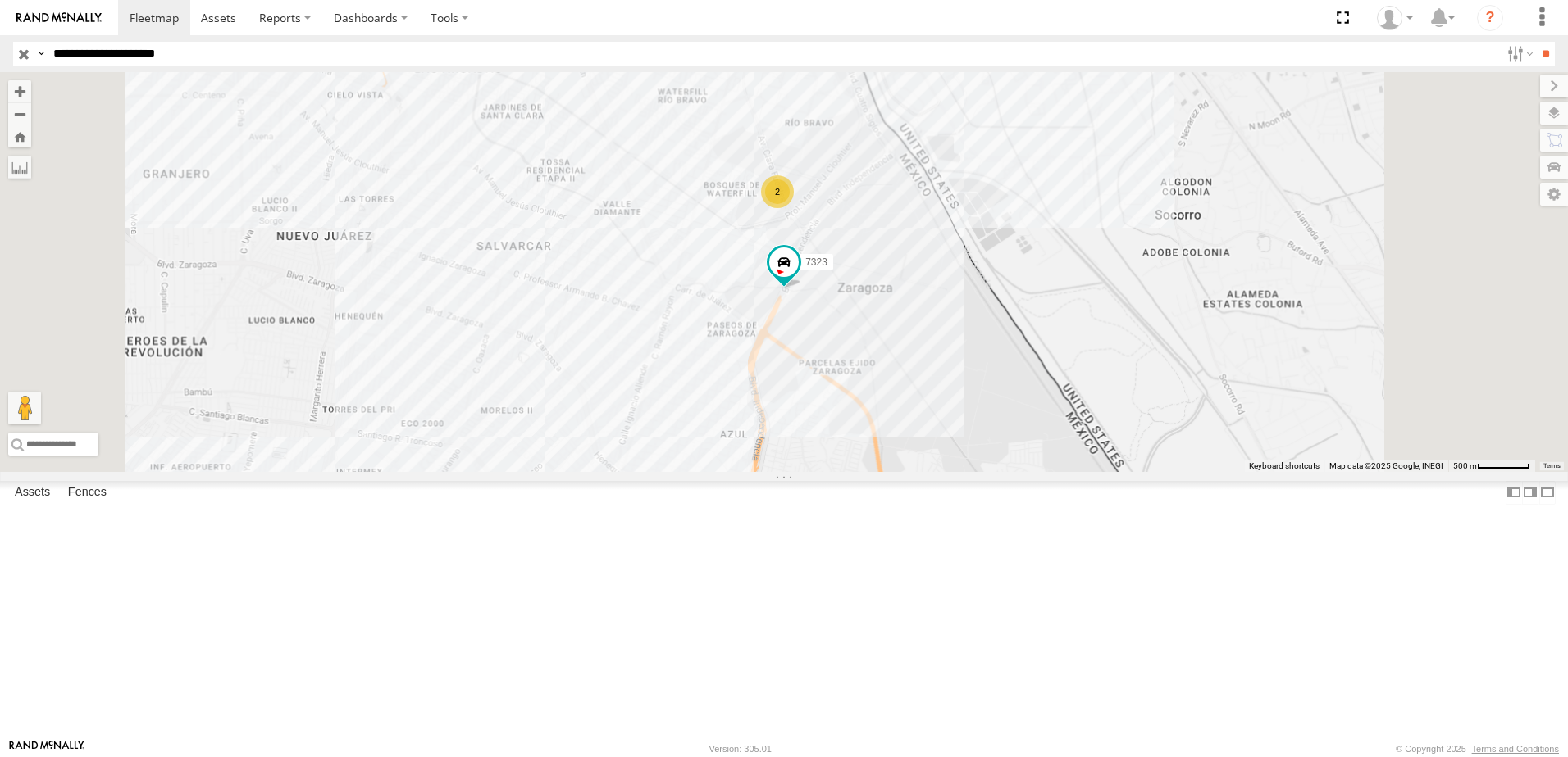
drag, startPoint x: 1030, startPoint y: 622, endPoint x: 1030, endPoint y: 573, distance: 49.0
click at [1030, 472] on div "288 338 7323 2" at bounding box center [784, 272] width 1568 height 400
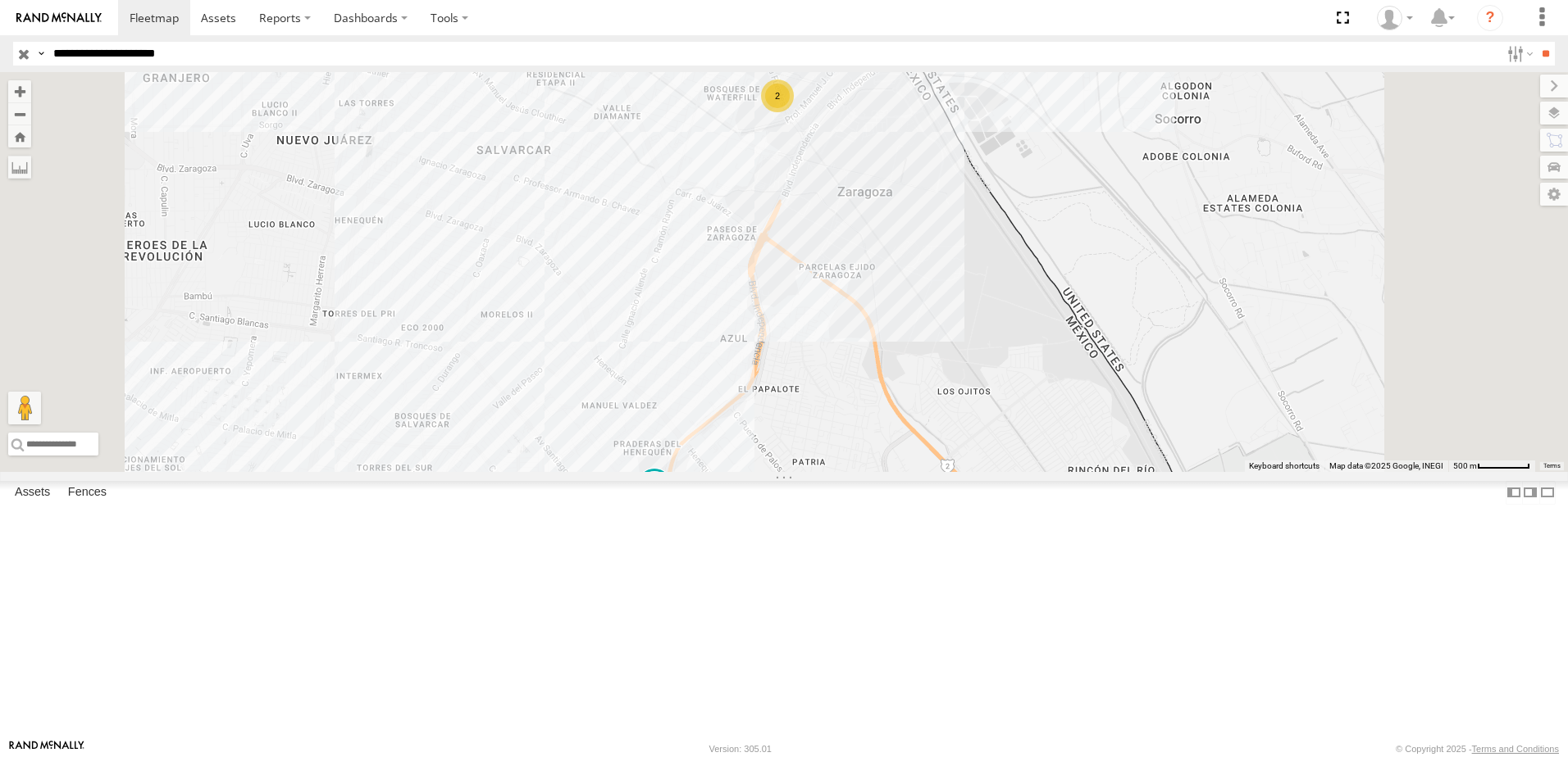
drag, startPoint x: 980, startPoint y: 539, endPoint x: 982, endPoint y: 406, distance: 133.0
click at [982, 435] on div "288 338 7323 2" at bounding box center [784, 272] width 1568 height 400
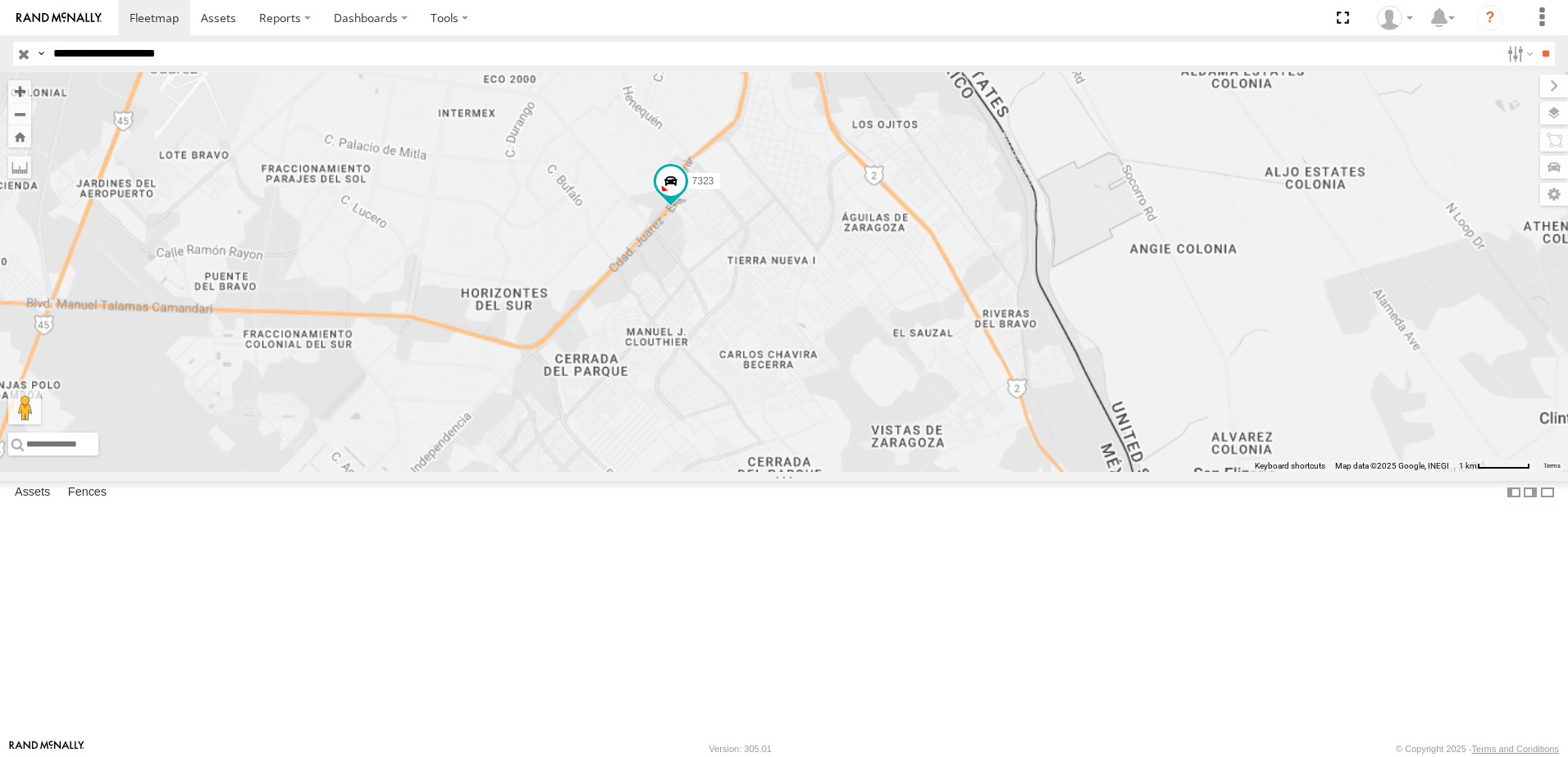
click at [905, 379] on div "[PHONE_NUMBER]" at bounding box center [784, 272] width 1568 height 400
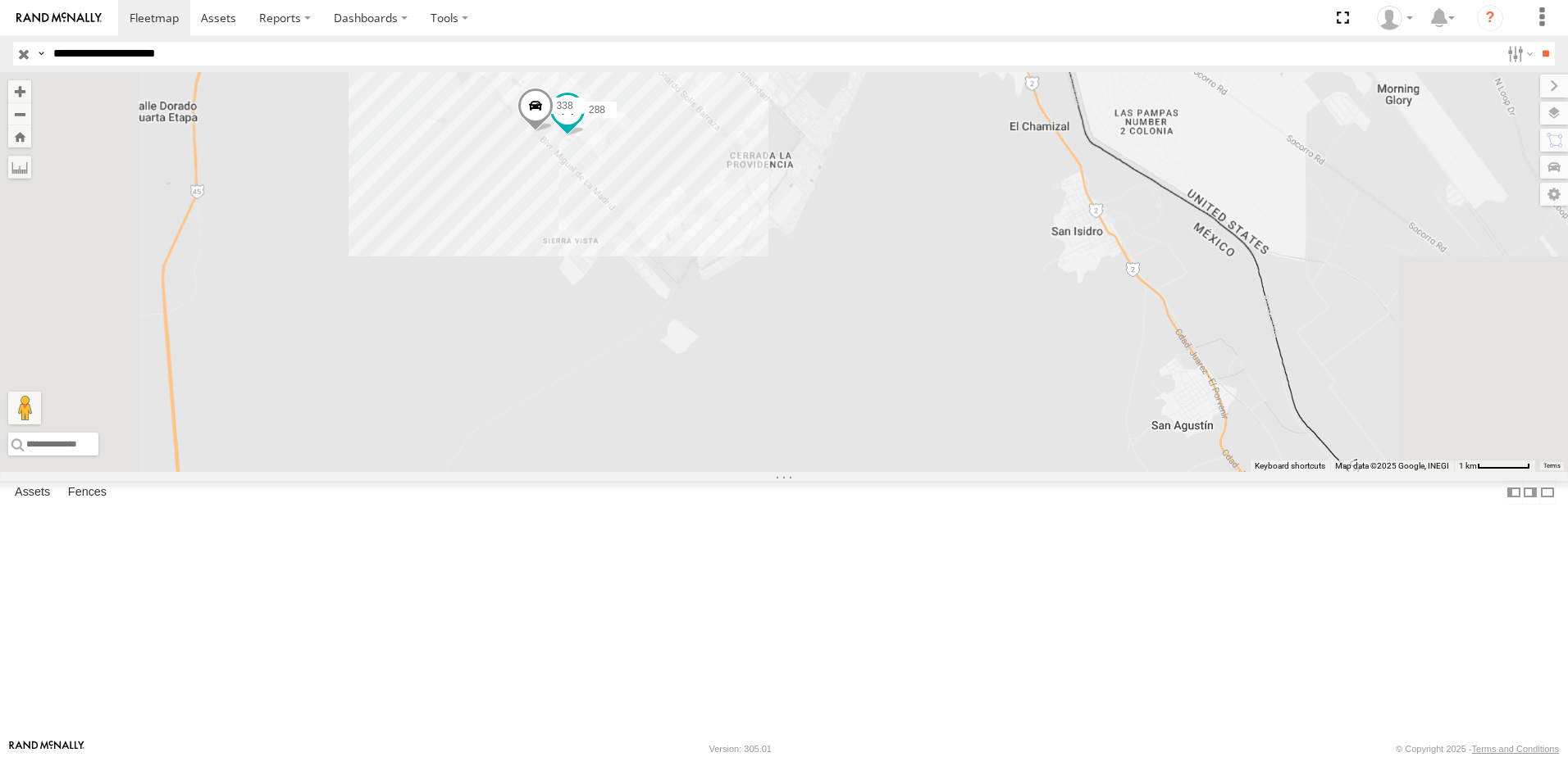
drag, startPoint x: 844, startPoint y: 391, endPoint x: 846, endPoint y: 442, distance: 51.0
click at [846, 442] on div "[PHONE_NUMBER]" at bounding box center [784, 272] width 1568 height 400
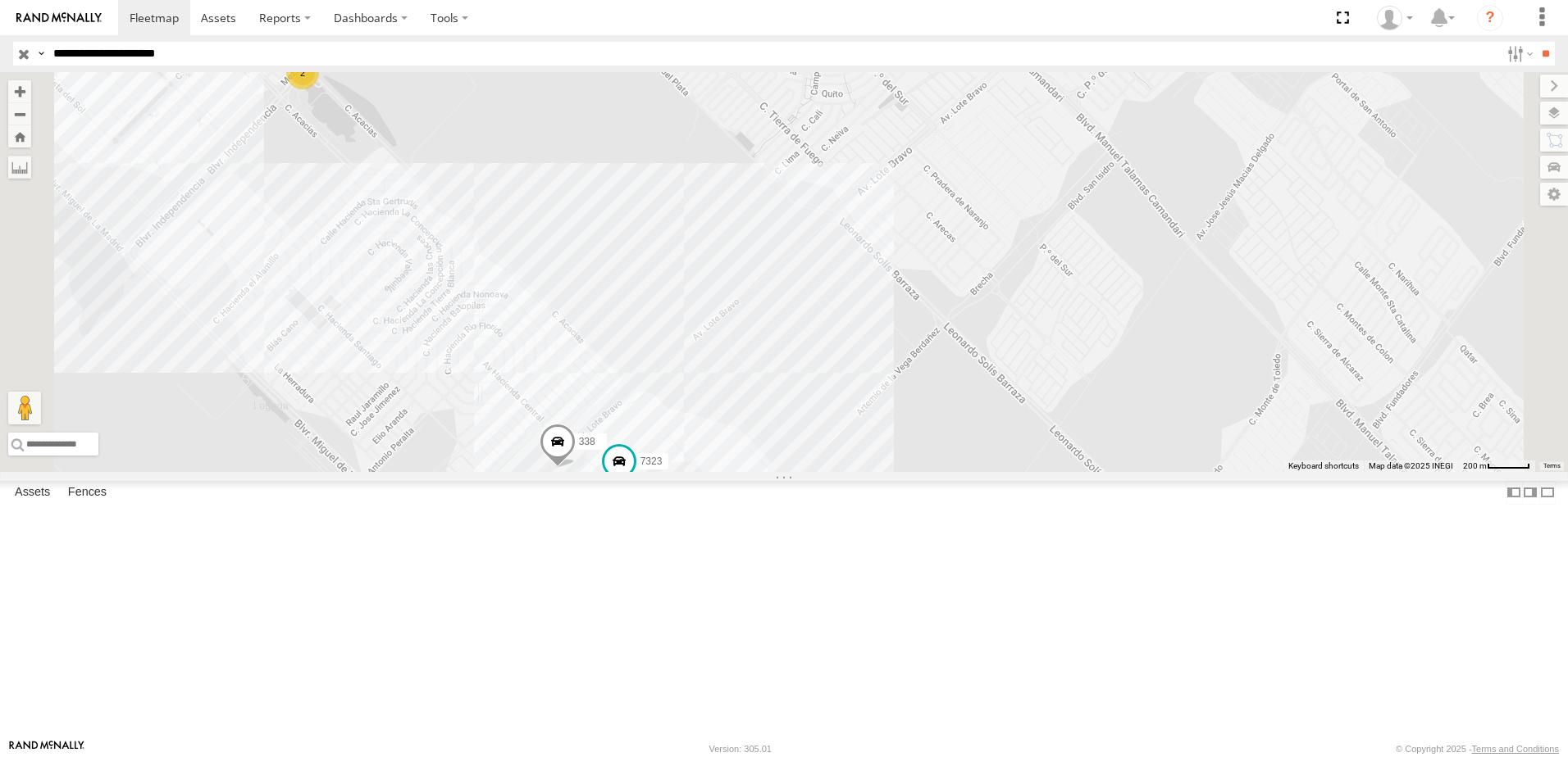
drag, startPoint x: 870, startPoint y: 643, endPoint x: 1058, endPoint y: 628, distance: 188.6
click at [1047, 472] on div "7323 288 338 2" at bounding box center [784, 272] width 1568 height 400
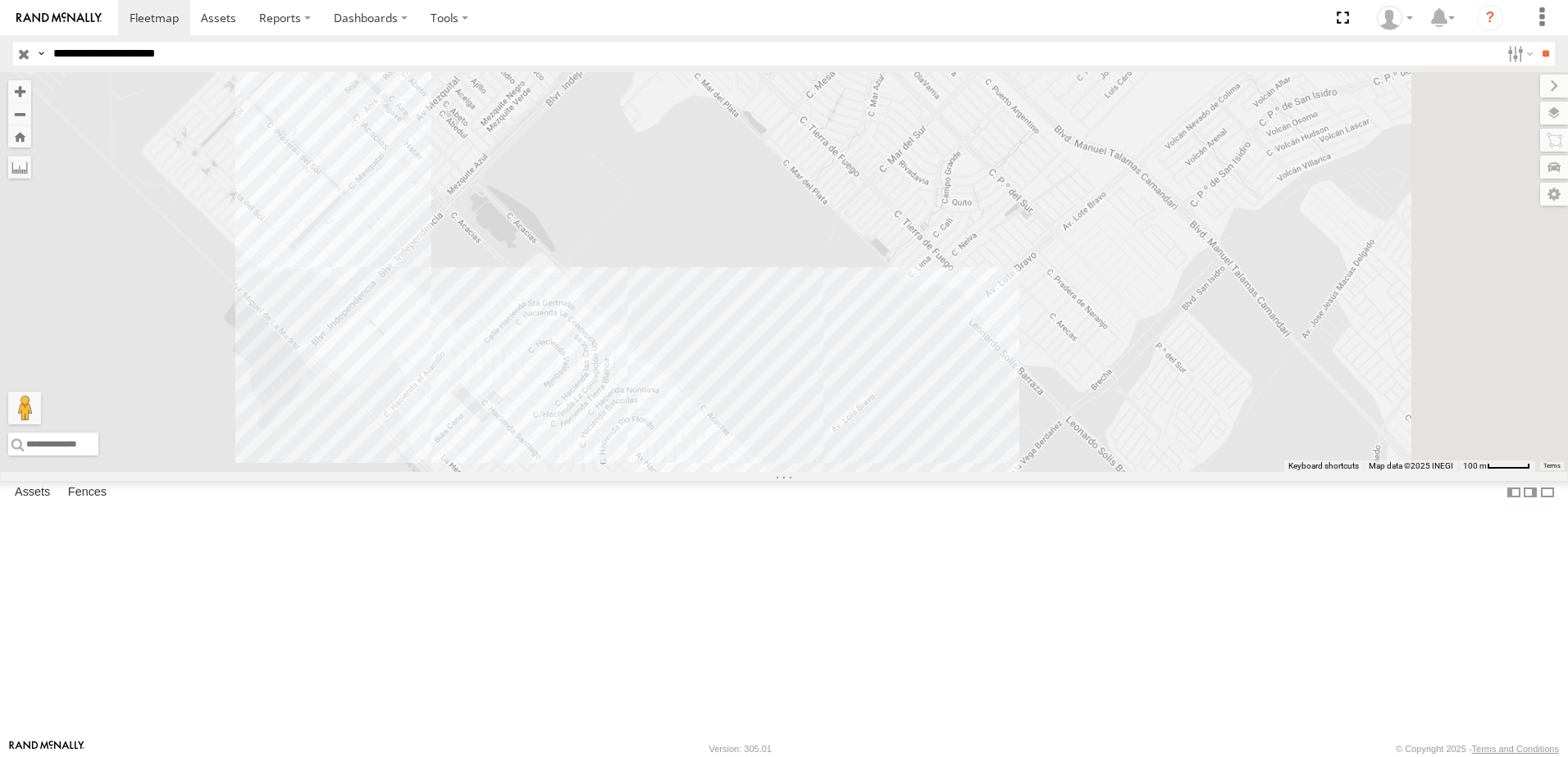
click at [956, 472] on div at bounding box center [784, 272] width 1568 height 400
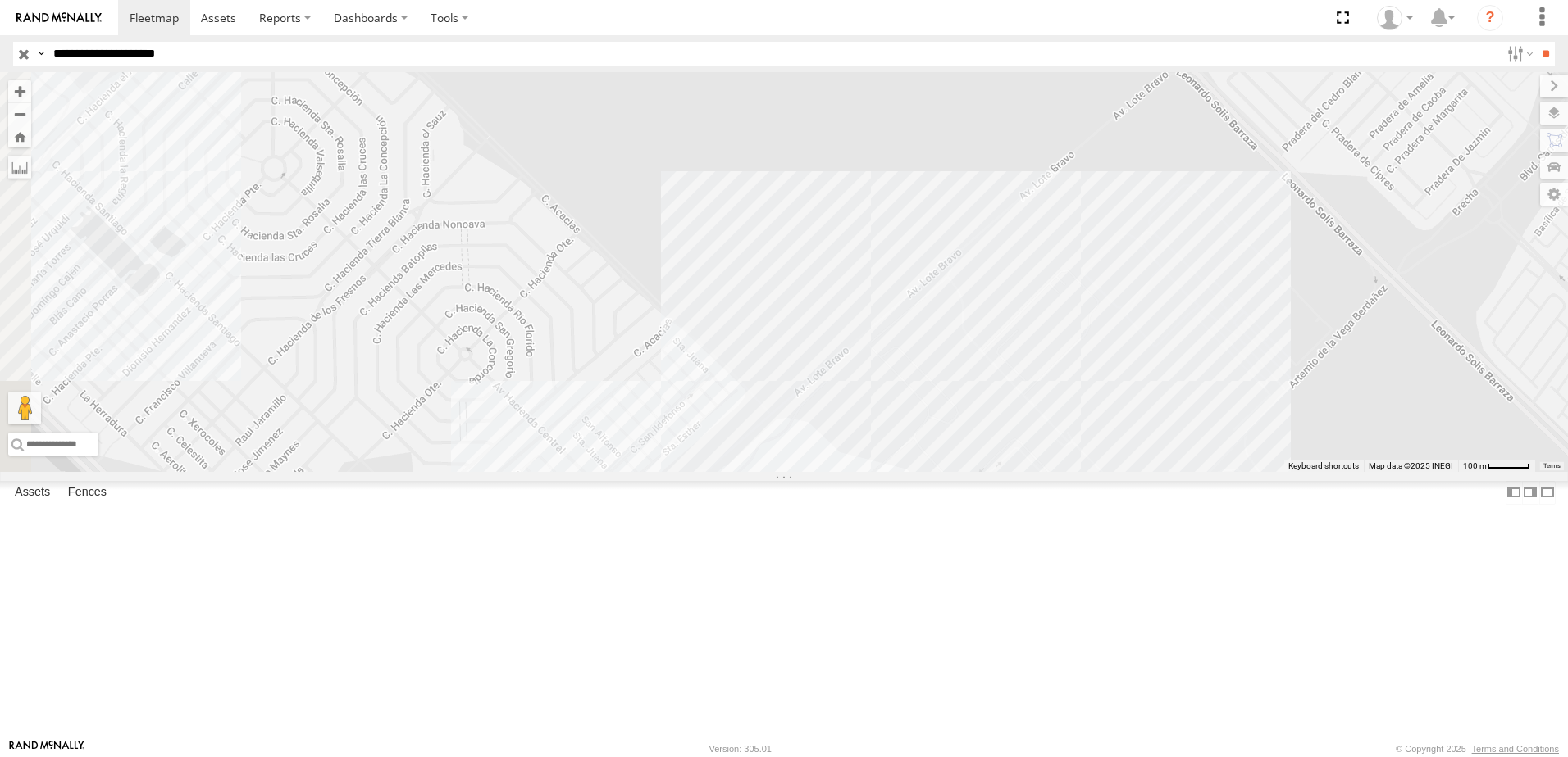
drag, startPoint x: 853, startPoint y: 383, endPoint x: 911, endPoint y: 306, distance: 96.4
click at [883, 336] on div at bounding box center [784, 272] width 1568 height 400
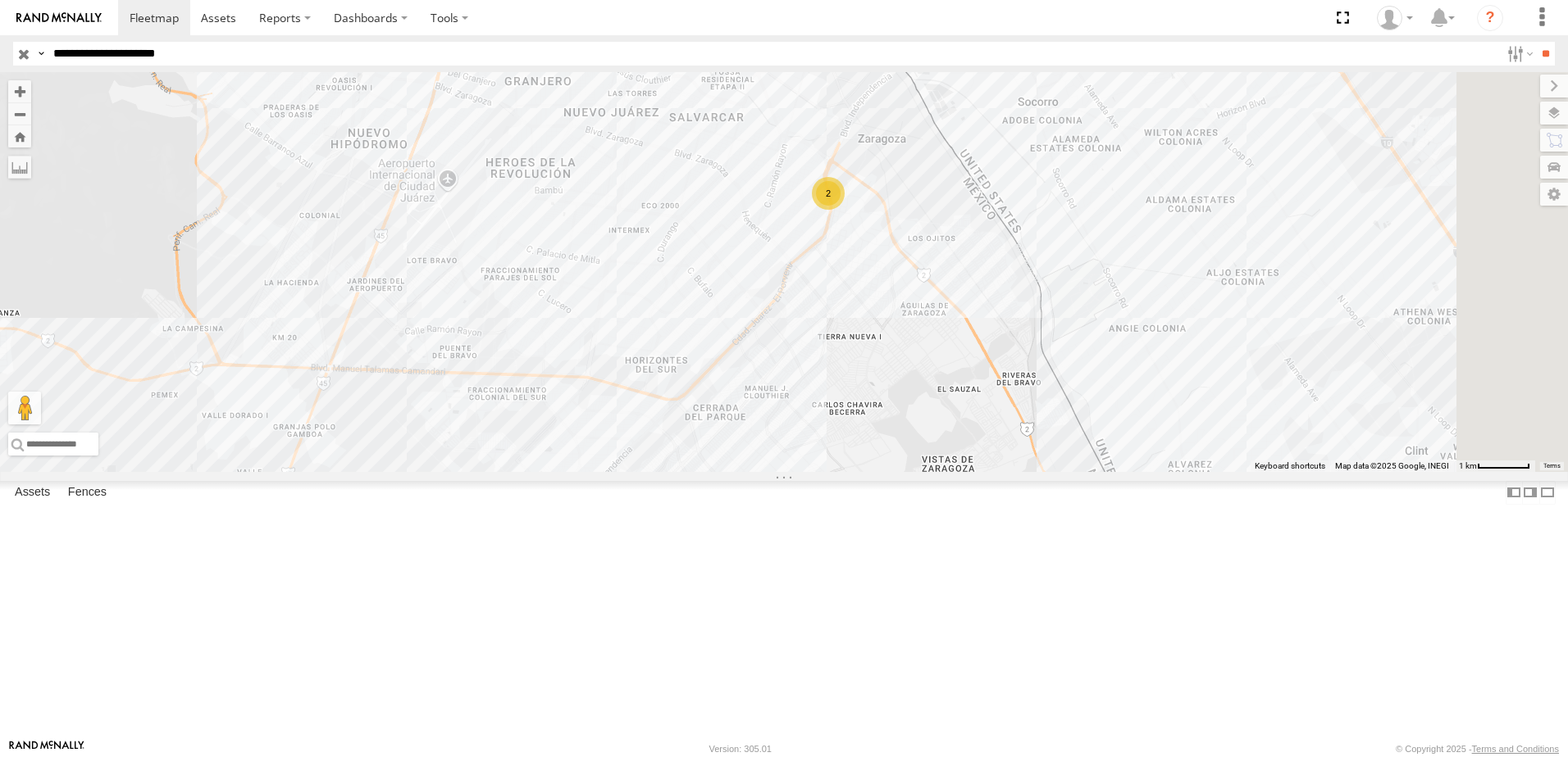
drag, startPoint x: 1021, startPoint y: 516, endPoint x: 1033, endPoint y: 473, distance: 44.6
click at [1007, 472] on div "2 8736 558 288" at bounding box center [784, 272] width 1568 height 400
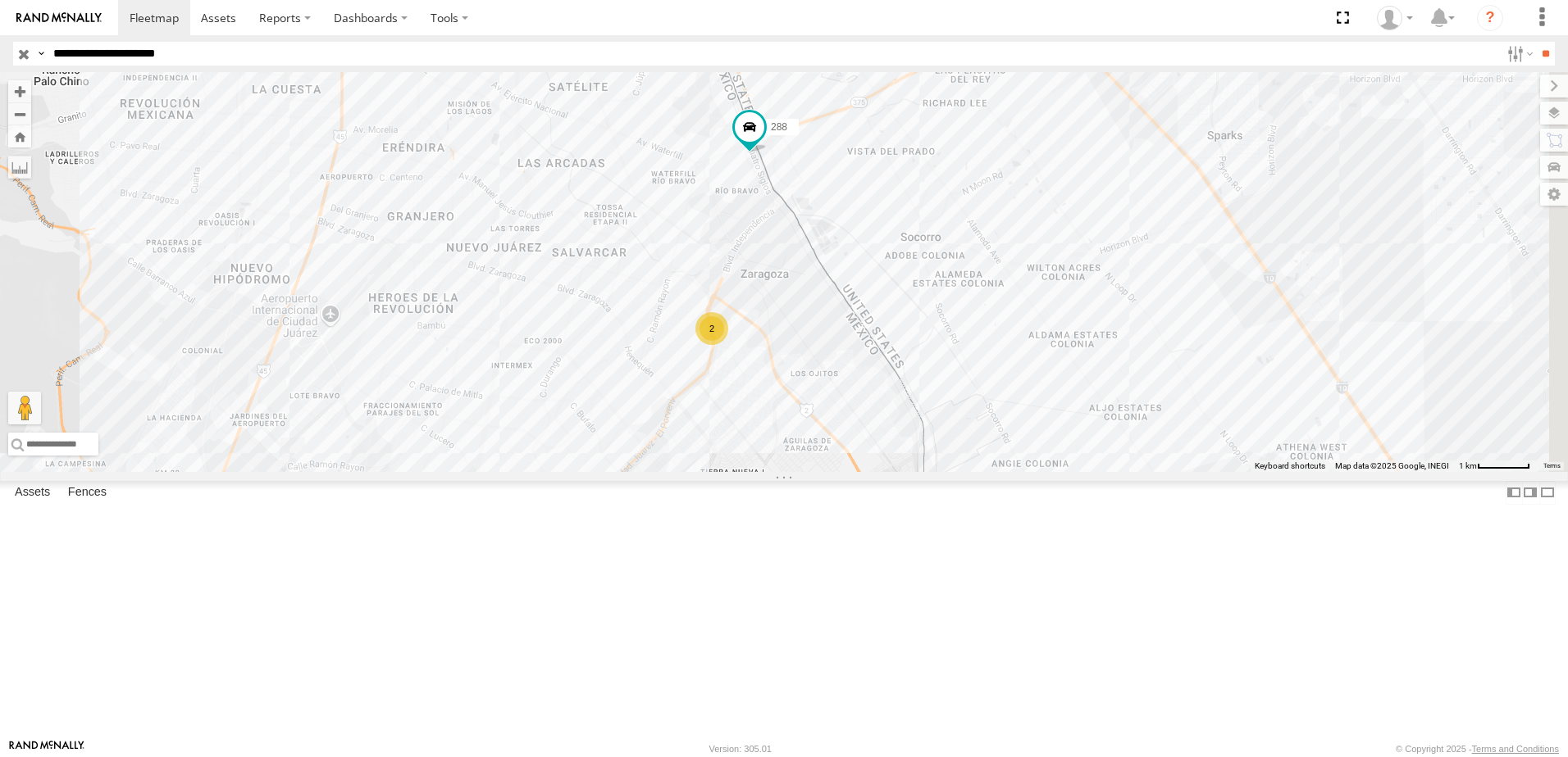
drag, startPoint x: 1063, startPoint y: 388, endPoint x: 1011, endPoint y: 435, distance: 70.1
click at [1020, 436] on div "2 8736 558 288" at bounding box center [784, 272] width 1568 height 400
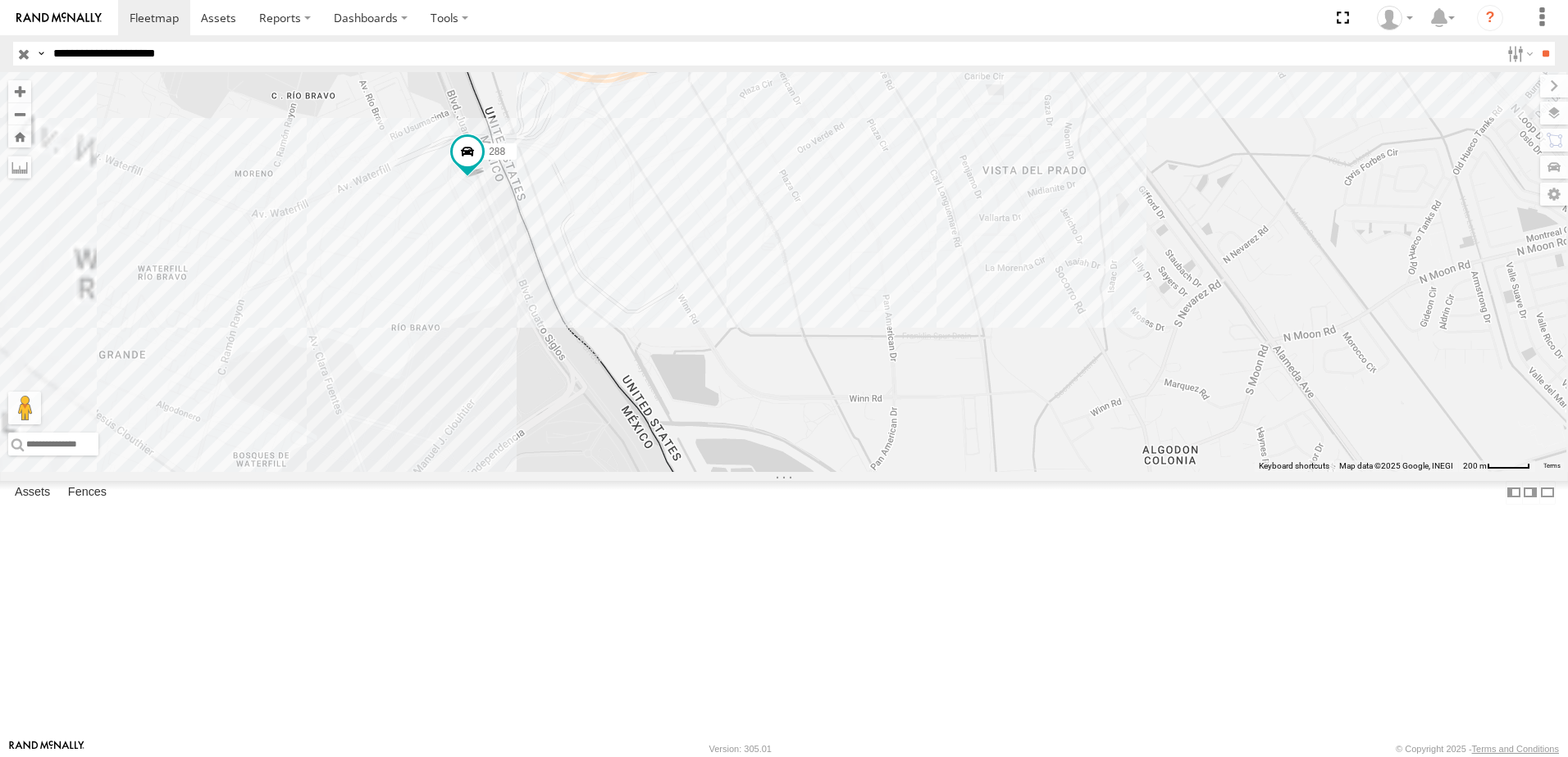
click at [721, 398] on div "8736 558 288" at bounding box center [784, 272] width 1568 height 400
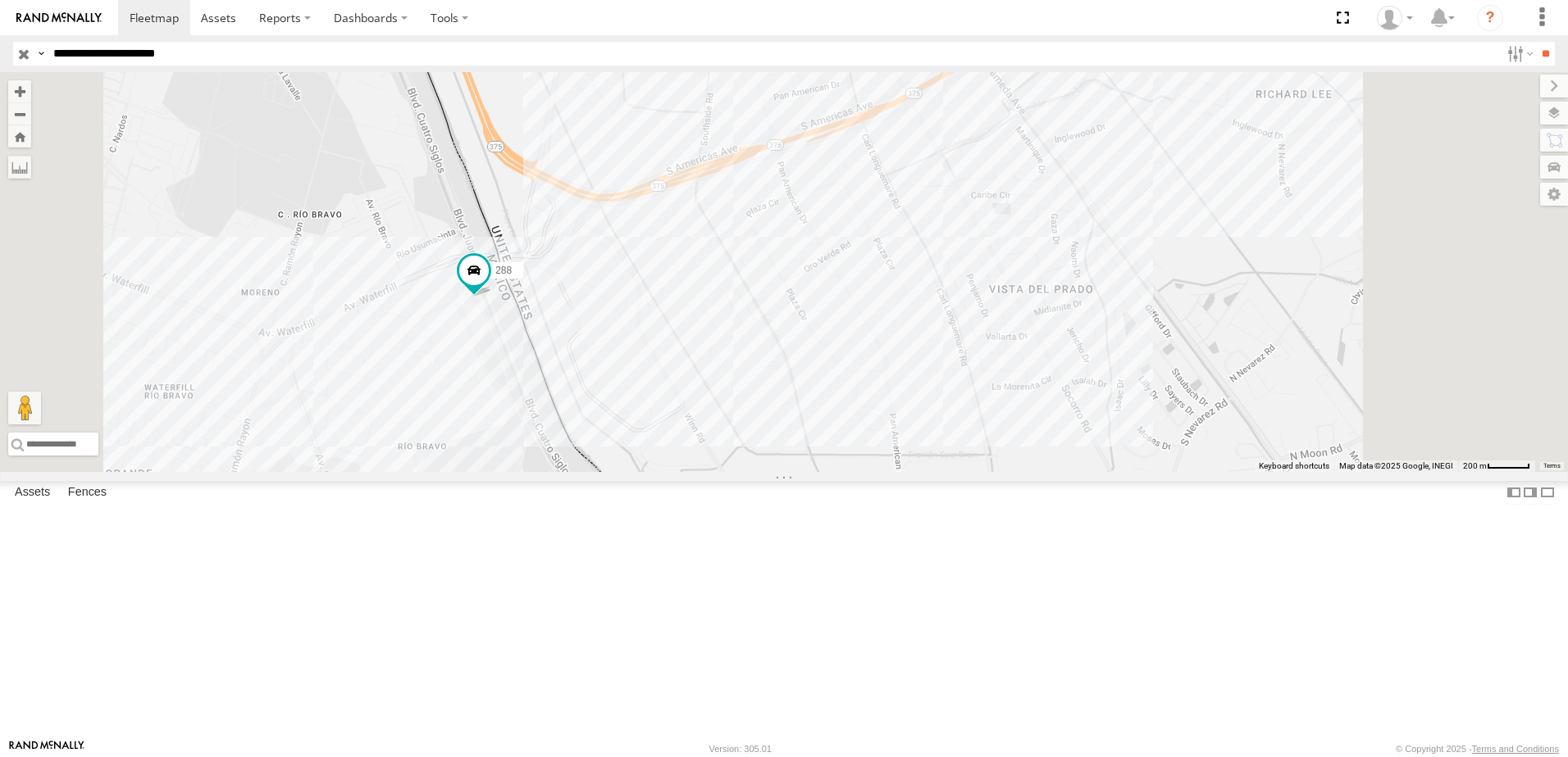
drag, startPoint x: 848, startPoint y: 454, endPoint x: 914, endPoint y: 282, distance: 184.2
click at [878, 333] on div "8736 558 288" at bounding box center [784, 272] width 1568 height 400
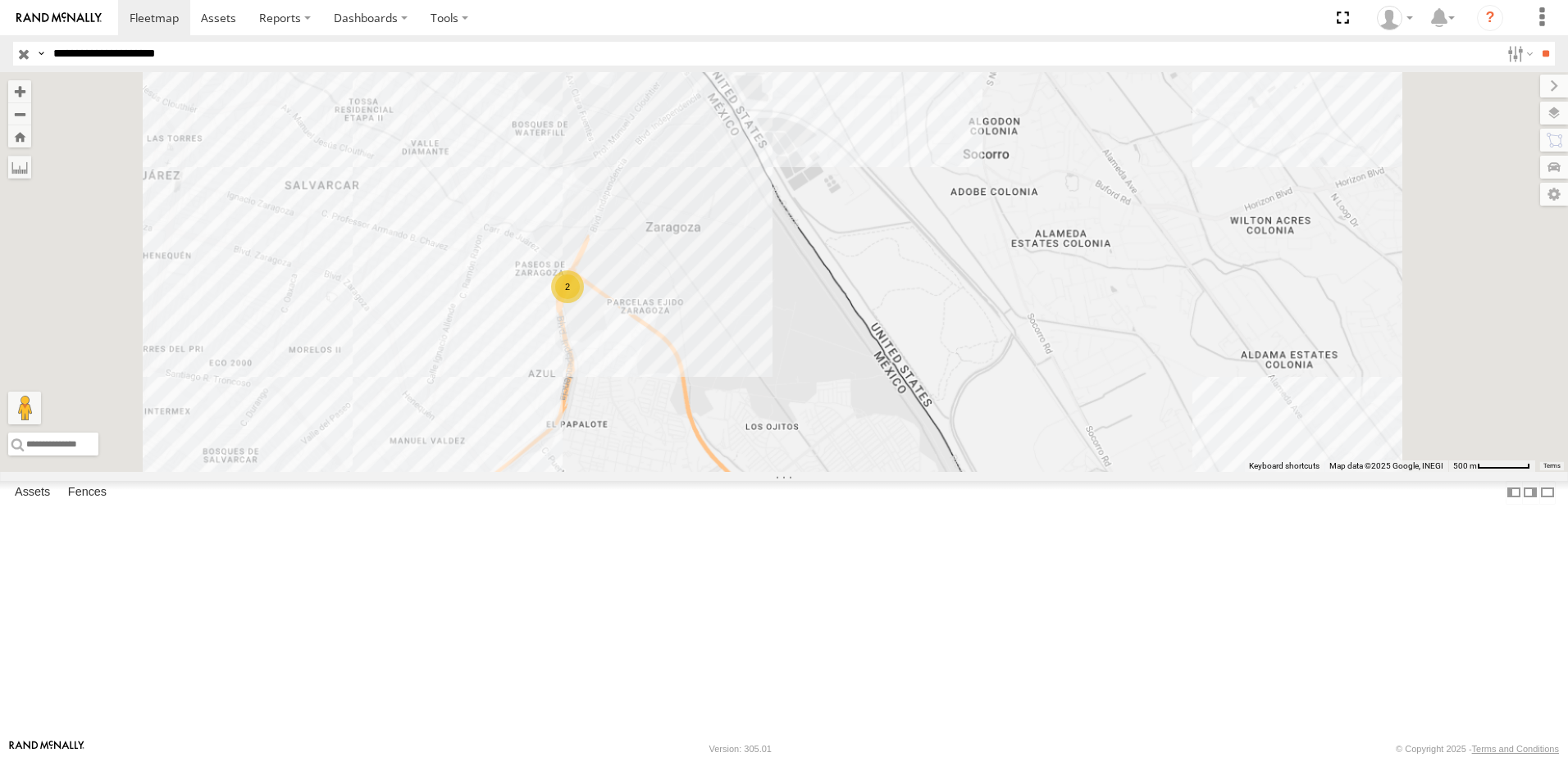
drag, startPoint x: 822, startPoint y: 391, endPoint x: 846, endPoint y: 335, distance: 60.9
click at [846, 335] on div "8736 558 288 2" at bounding box center [784, 272] width 1568 height 400
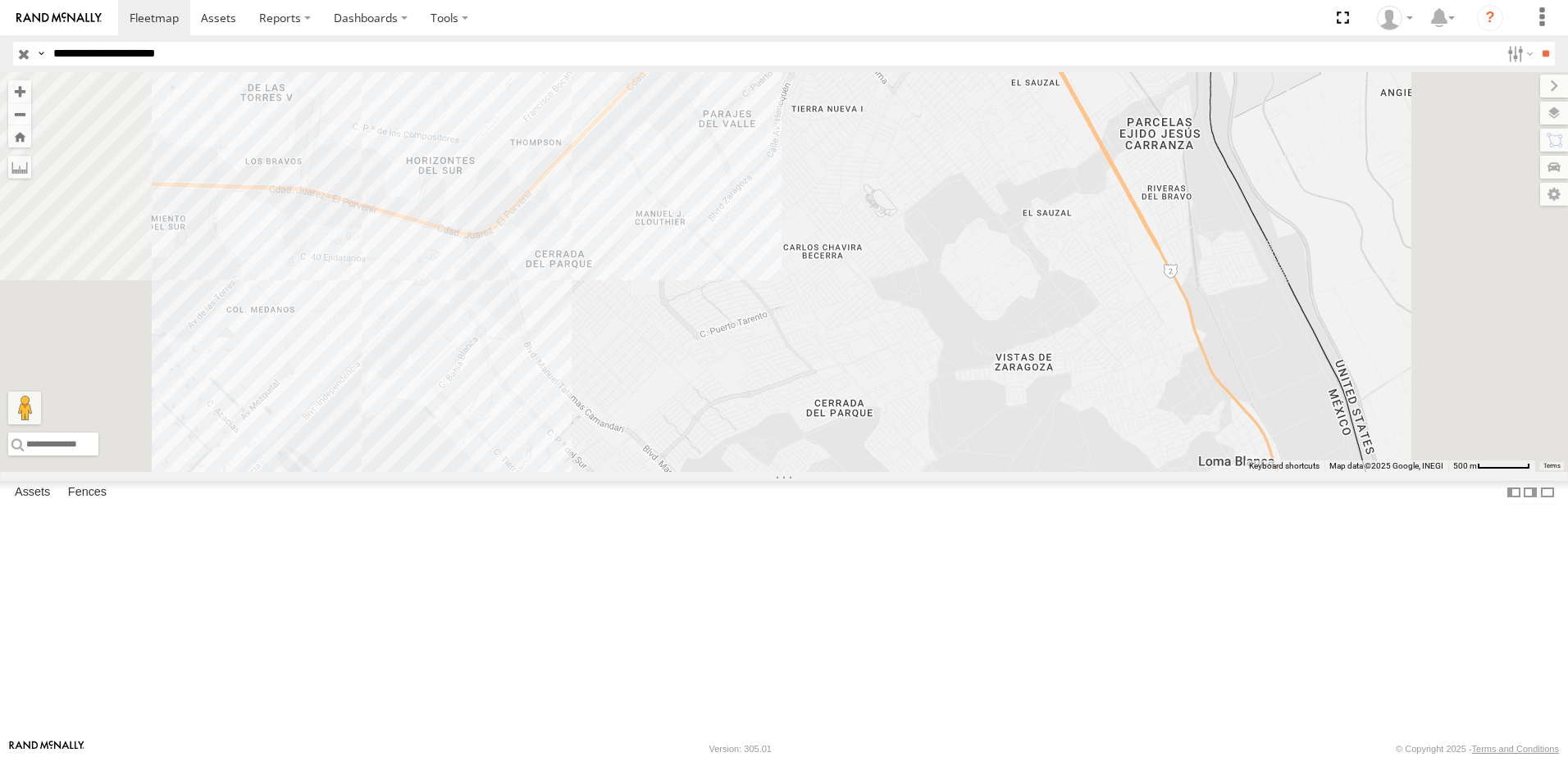
drag, startPoint x: 781, startPoint y: 422, endPoint x: 783, endPoint y: 384, distance: 38.1
click at [782, 399] on div "288" at bounding box center [784, 272] width 1568 height 400
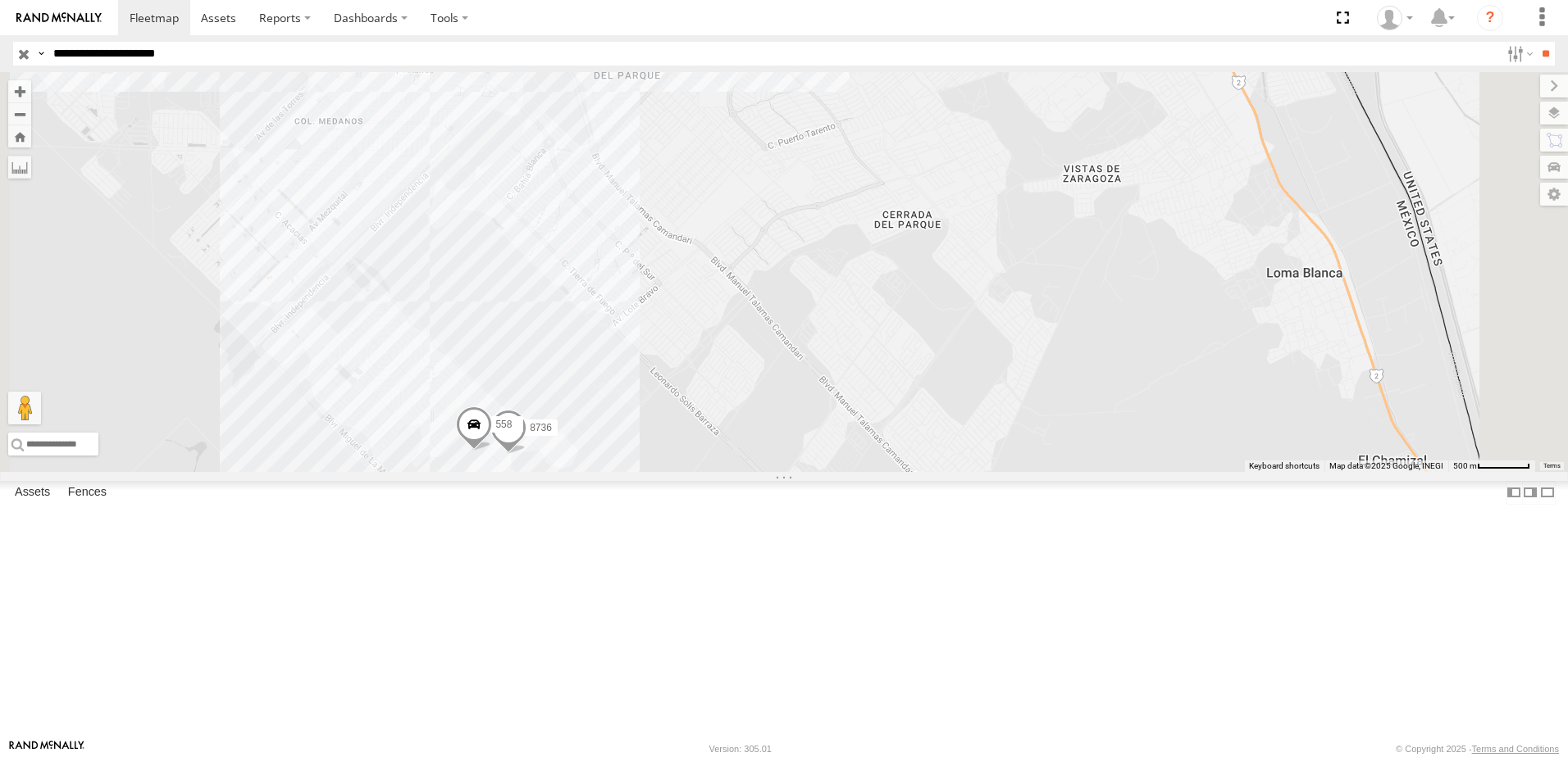
drag, startPoint x: 746, startPoint y: 513, endPoint x: 730, endPoint y: 594, distance: 82.6
click at [730, 472] on div "288 8736 558" at bounding box center [784, 272] width 1568 height 400
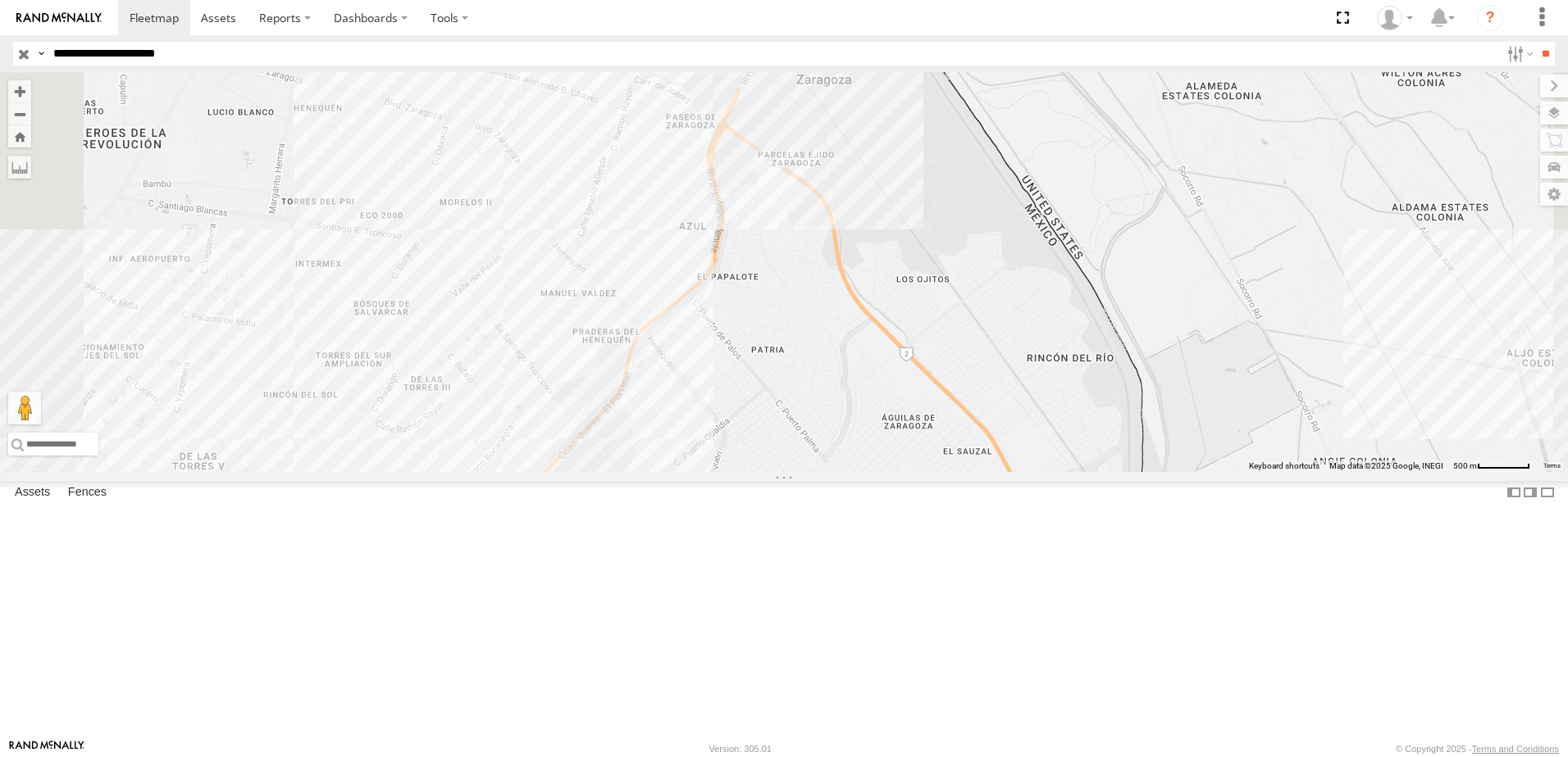
drag, startPoint x: 759, startPoint y: 506, endPoint x: 720, endPoint y: 587, distance: 89.9
click at [725, 472] on div "288 8736 558" at bounding box center [784, 272] width 1568 height 400
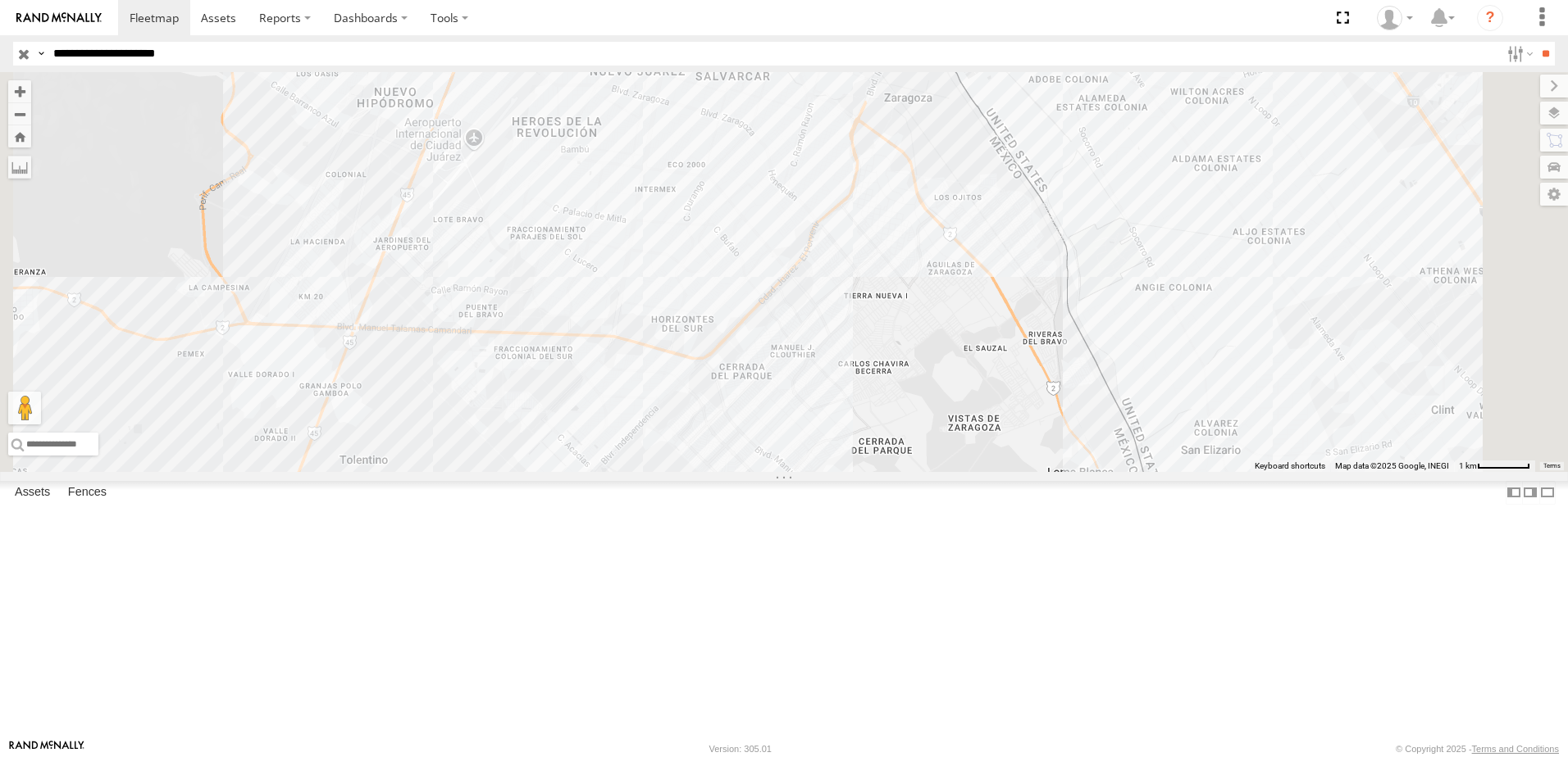
drag, startPoint x: 1140, startPoint y: 220, endPoint x: 1123, endPoint y: 269, distance: 51.9
click at [1129, 272] on div "2 2 288" at bounding box center [784, 272] width 1568 height 400
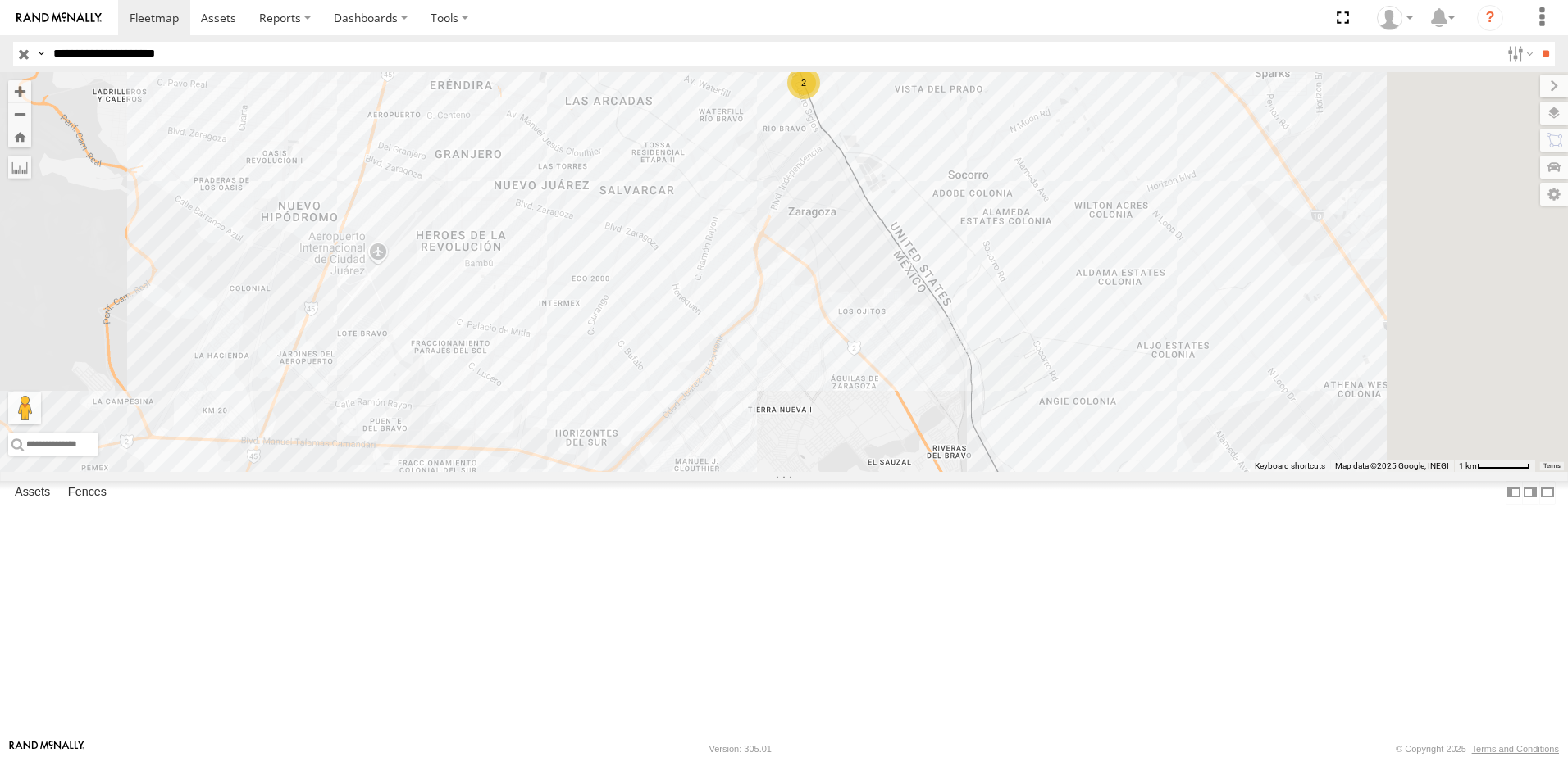
drag, startPoint x: 1088, startPoint y: 371, endPoint x: 1040, endPoint y: 425, distance: 72.2
click at [1079, 388] on div "2 2 288" at bounding box center [784, 272] width 1568 height 400
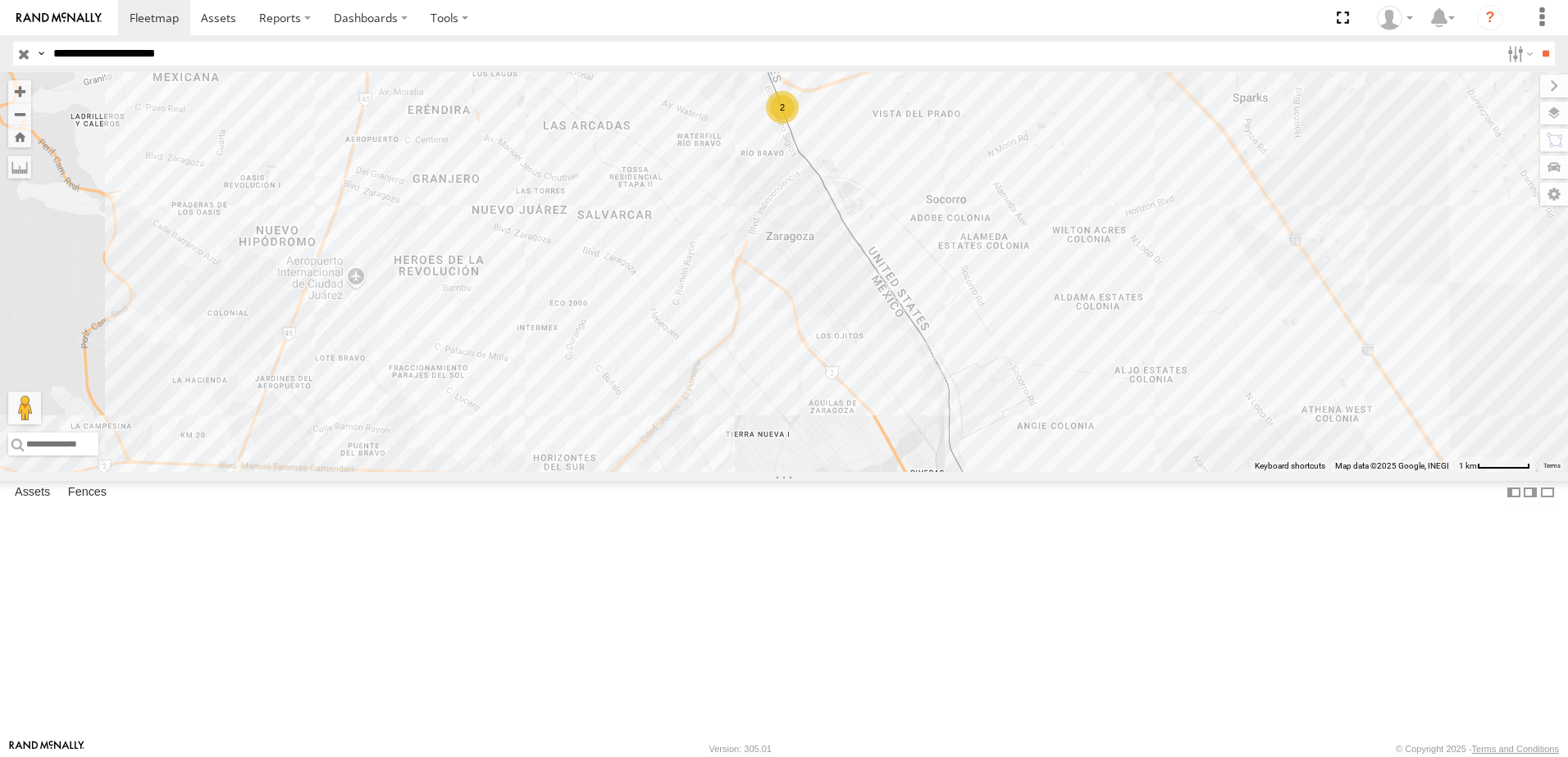
drag, startPoint x: 818, startPoint y: 539, endPoint x: 839, endPoint y: 388, distance: 152.5
click at [839, 388] on div "2 2 288" at bounding box center [784, 272] width 1568 height 400
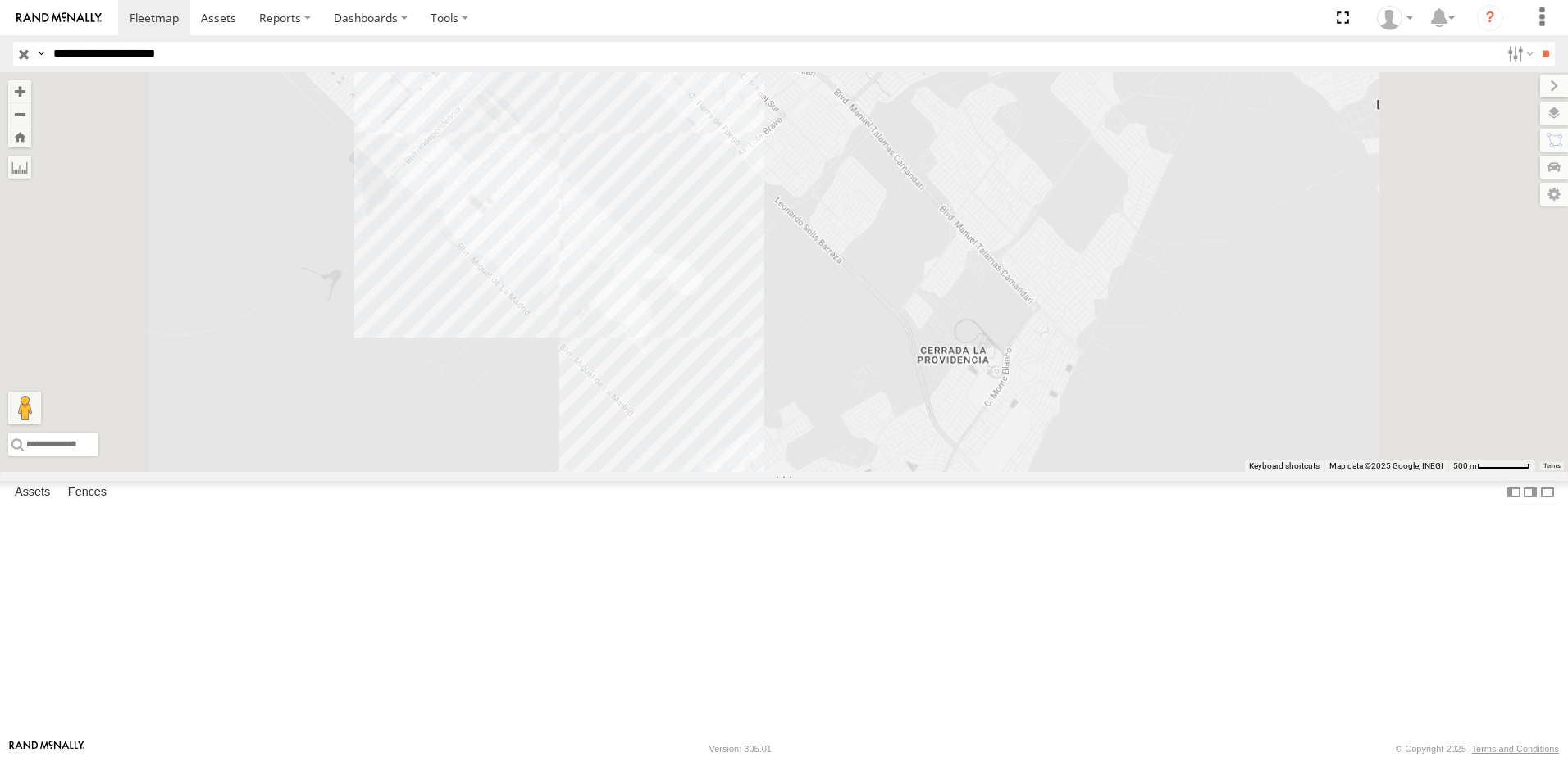
drag, startPoint x: 853, startPoint y: 176, endPoint x: 851, endPoint y: 233, distance: 57.0
click at [851, 233] on div "288" at bounding box center [784, 272] width 1568 height 400
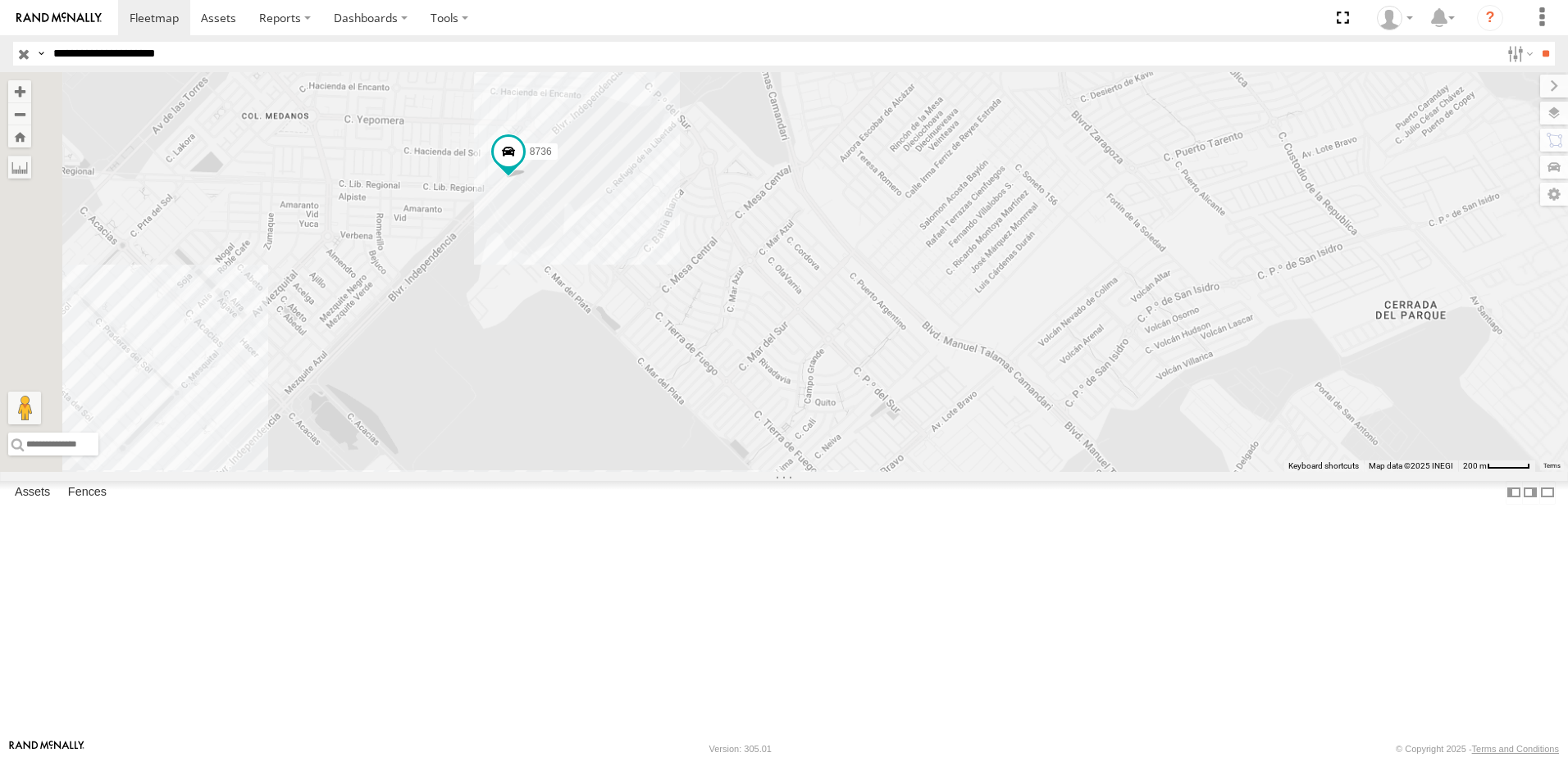
drag, startPoint x: 896, startPoint y: 240, endPoint x: 876, endPoint y: 301, distance: 64.2
click at [880, 292] on div "288 8736 558" at bounding box center [784, 272] width 1568 height 400
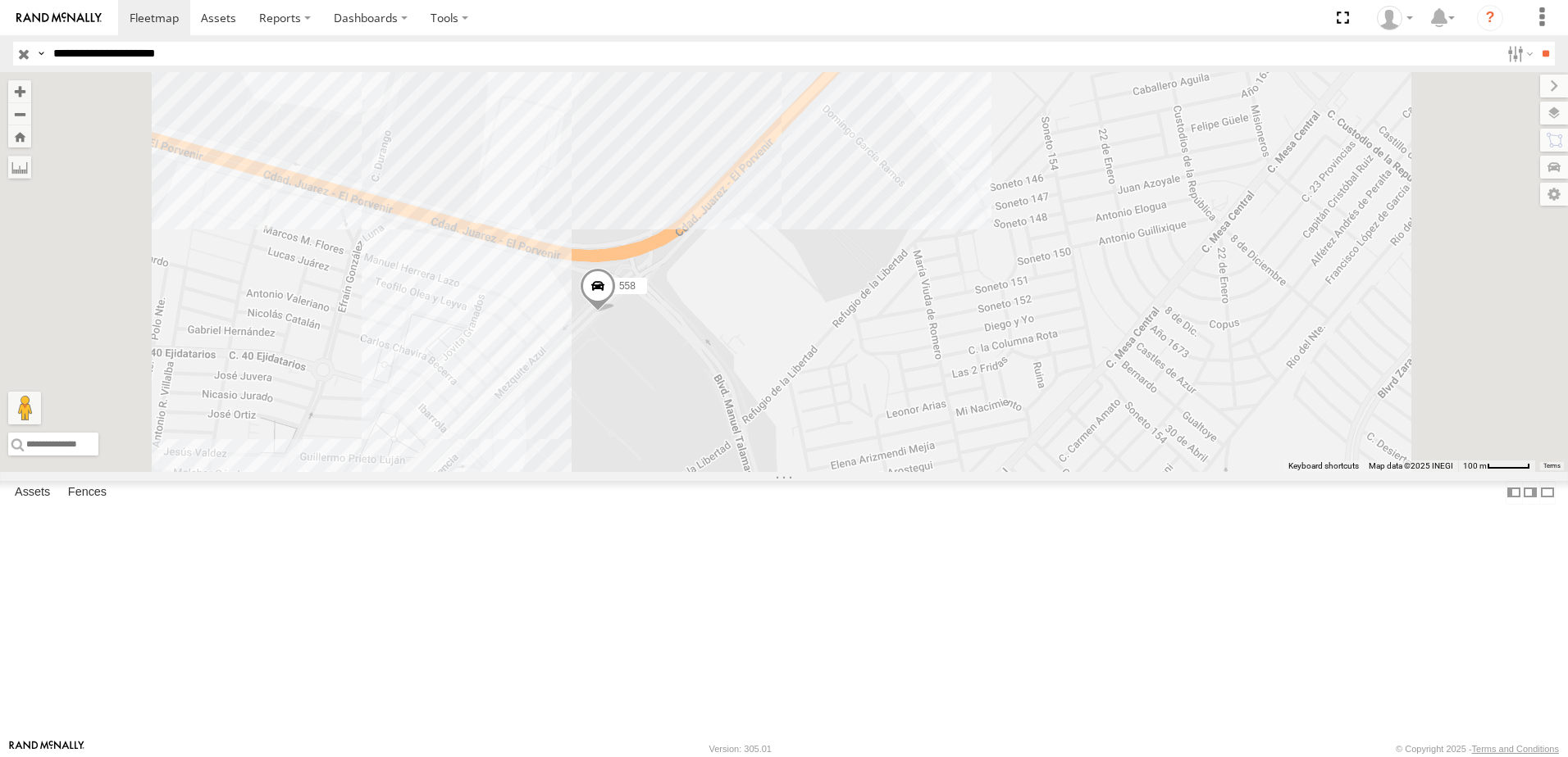
drag, startPoint x: 666, startPoint y: 473, endPoint x: 695, endPoint y: 422, distance: 58.7
click at [688, 431] on div "288 8736 558" at bounding box center [784, 272] width 1568 height 400
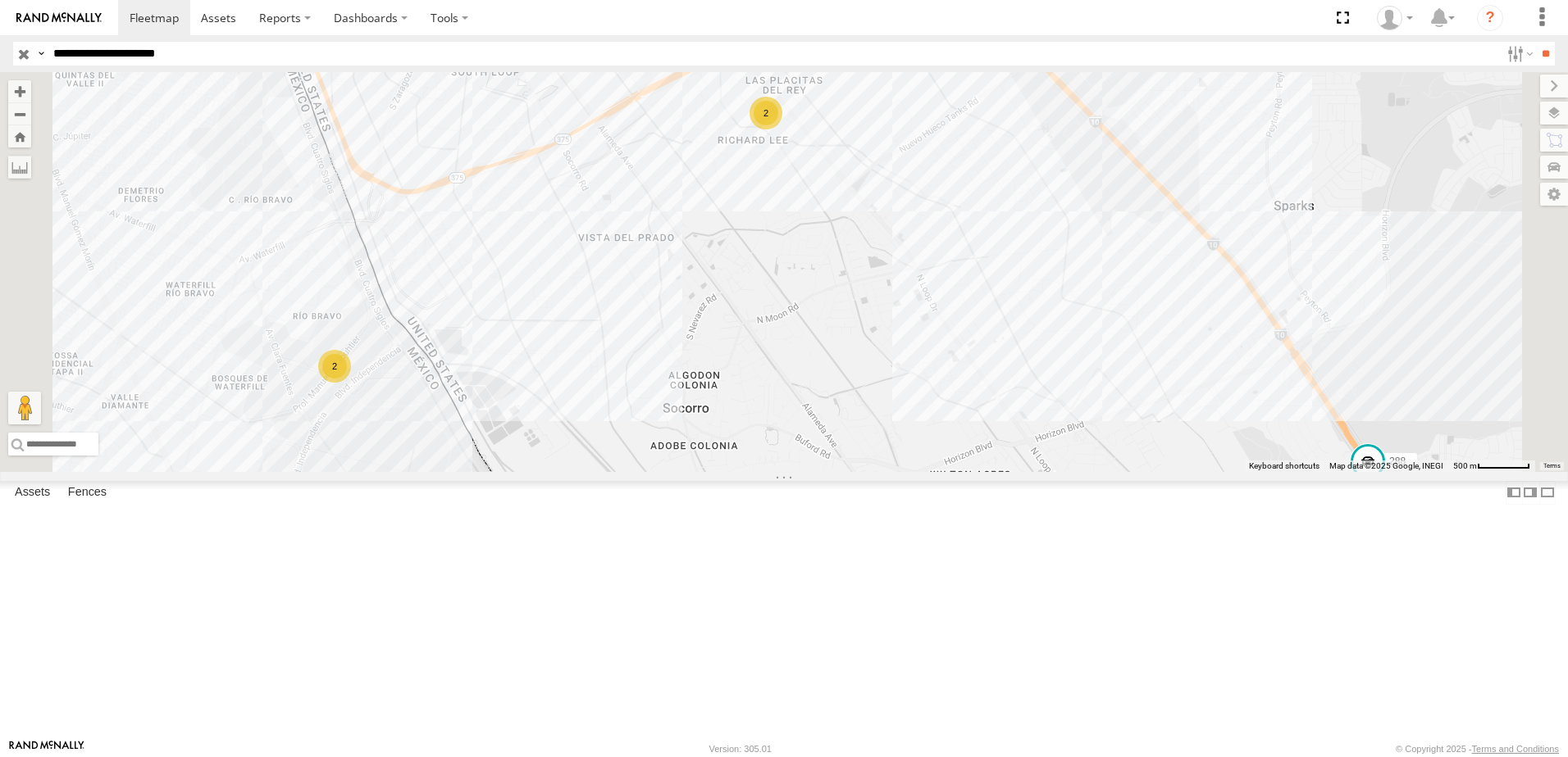
drag, startPoint x: 944, startPoint y: 395, endPoint x: 957, endPoint y: 414, distance: 23.0
click at [956, 408] on div "288 2 2" at bounding box center [784, 272] width 1568 height 400
